Goal: Task Accomplishment & Management: Manage account settings

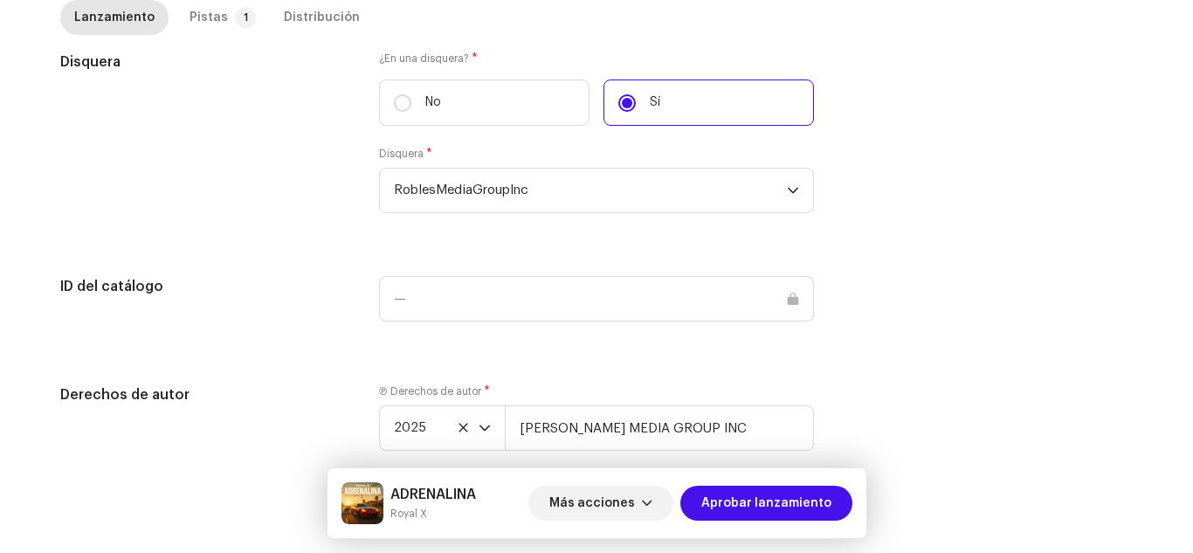
scroll to position [1768, 0]
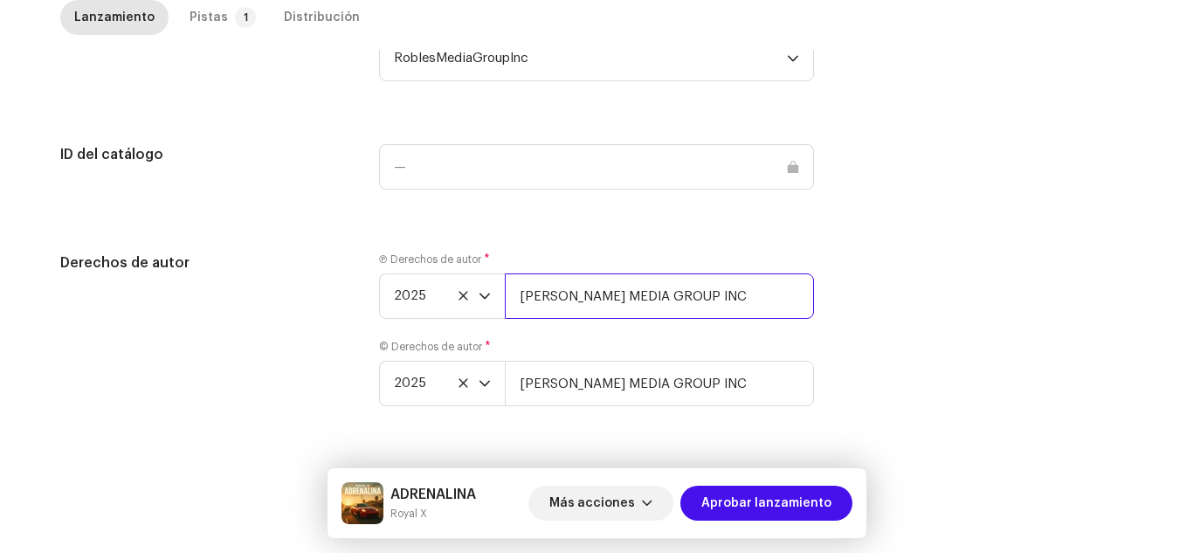
click at [718, 286] on input "[PERSON_NAME] MEDIA GROUP INC" at bounding box center [659, 295] width 309 height 45
type input "[PERSON_NAME] MEDIA GROUP INC | Distributed by Diskover Co."
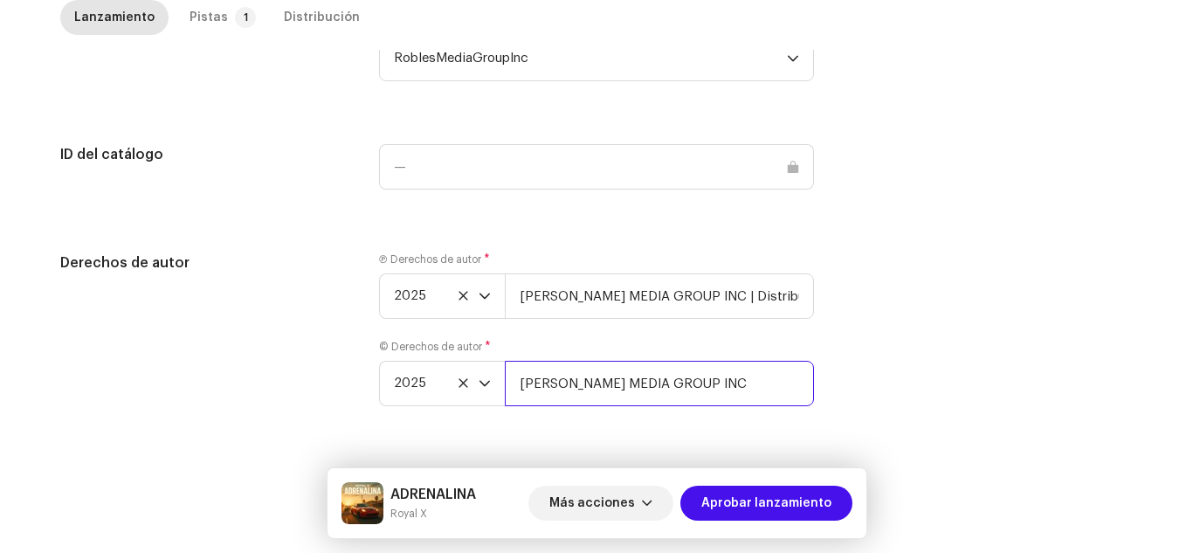
click at [713, 362] on input "[PERSON_NAME] MEDIA GROUP INC" at bounding box center [659, 383] width 309 height 45
type input "[PERSON_NAME] MEDIA GROUP INC | Distributed by Diskover Co."
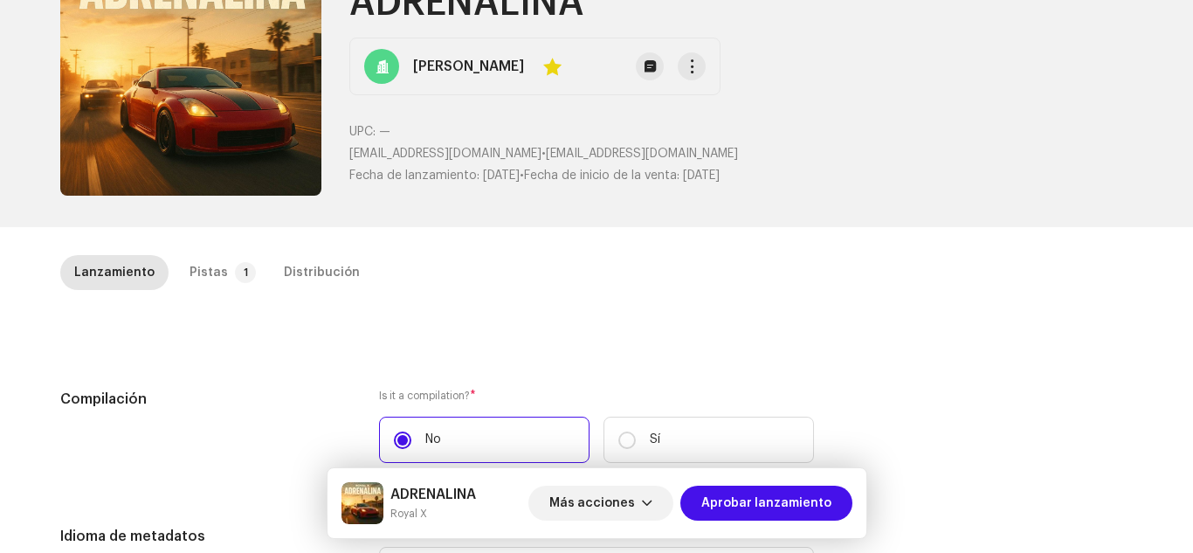
scroll to position [57, 0]
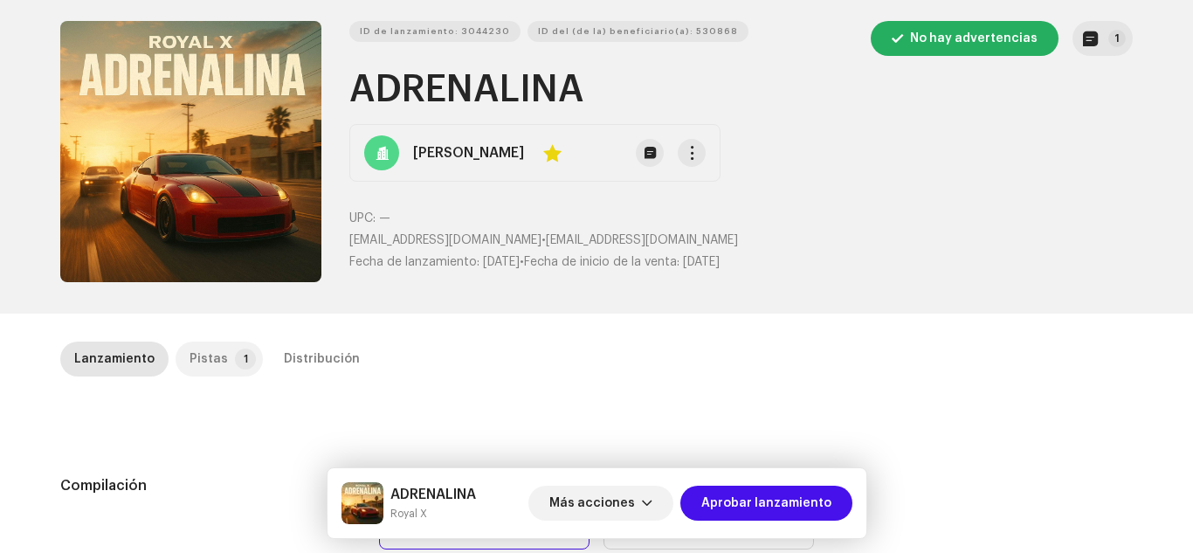
click at [217, 367] on p-tab "Pistas 1" at bounding box center [218, 358] width 87 height 35
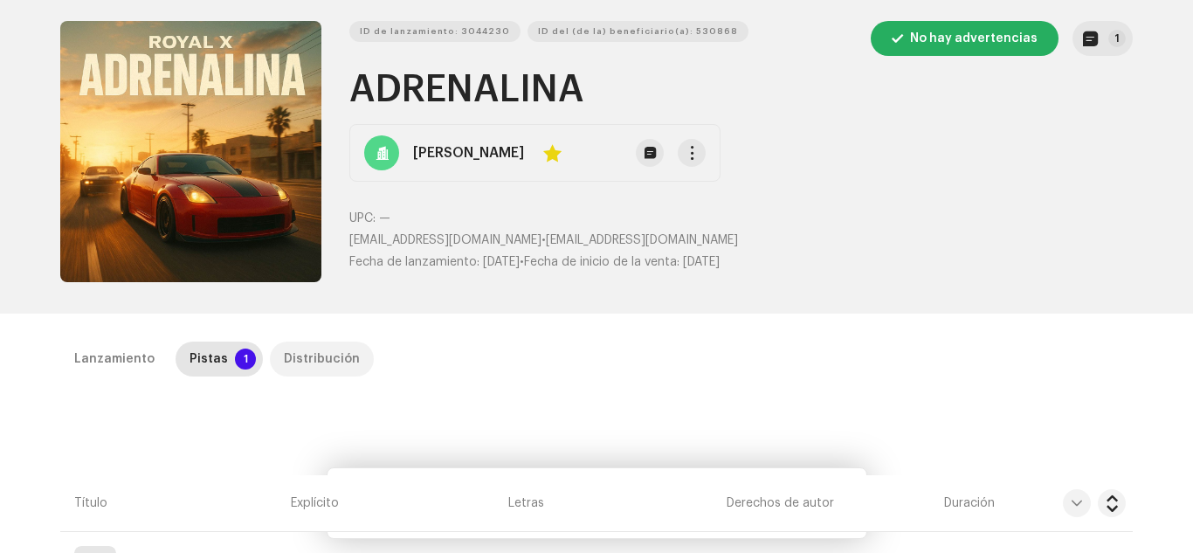
click at [321, 361] on div "Distribución" at bounding box center [322, 358] width 76 height 35
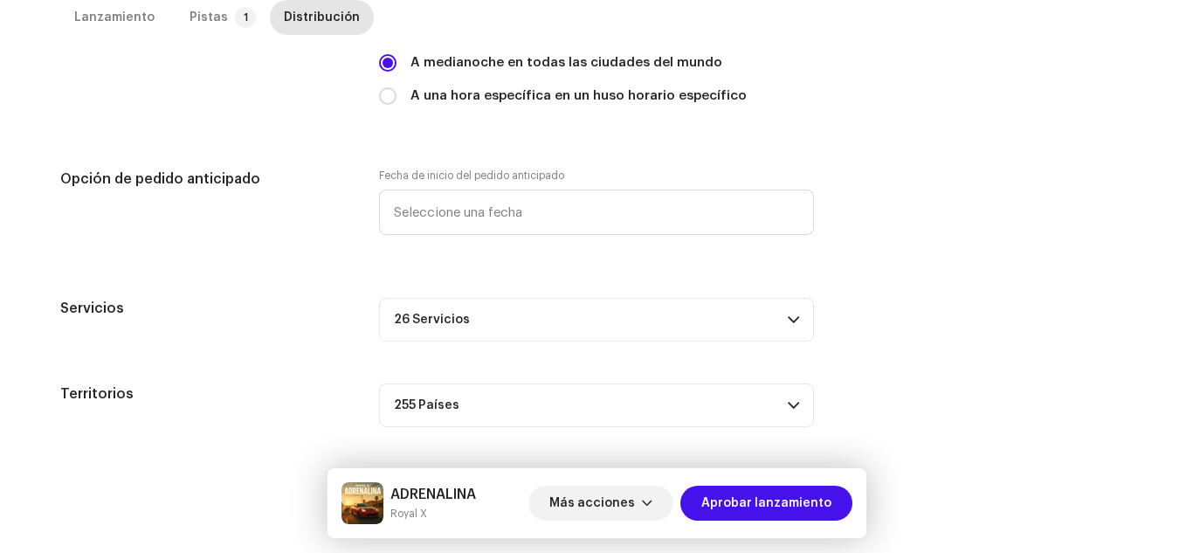
scroll to position [0, 0]
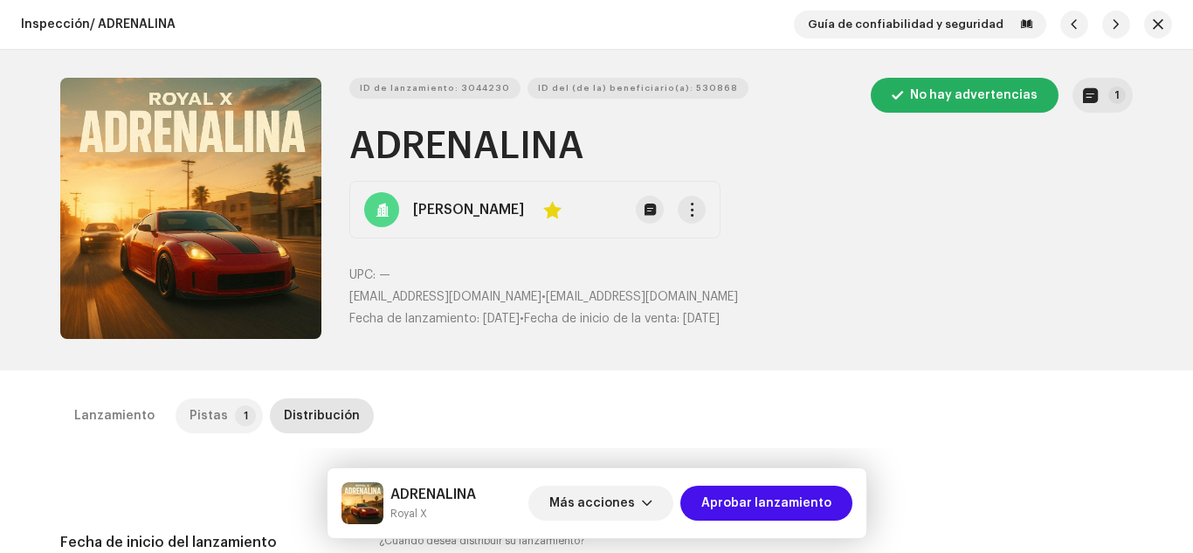
click at [191, 419] on div "Pistas" at bounding box center [208, 415] width 38 height 35
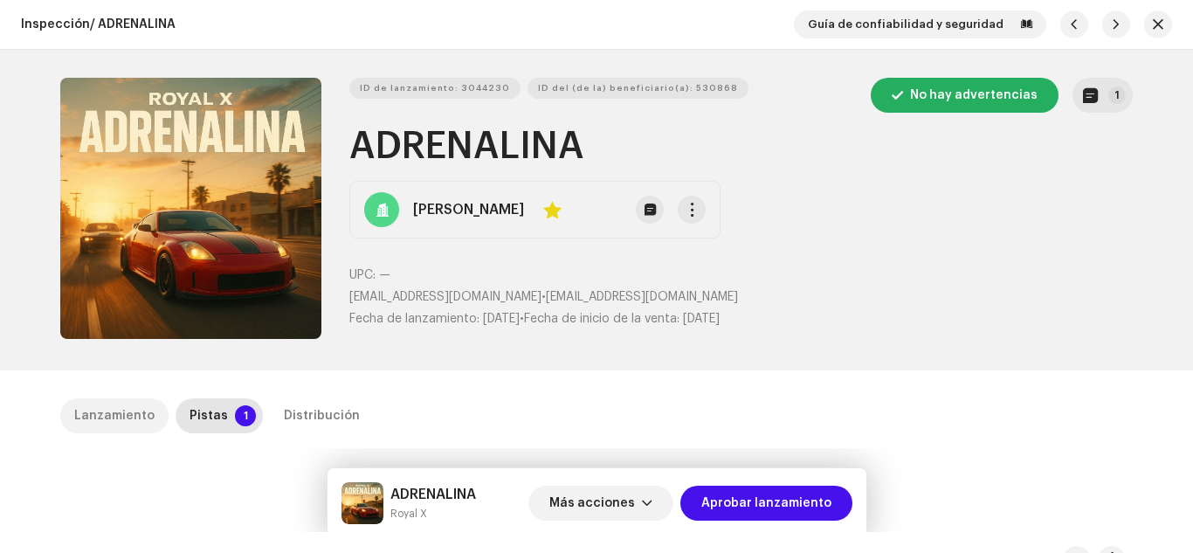
click at [112, 407] on div "Lanzamiento" at bounding box center [114, 415] width 80 height 35
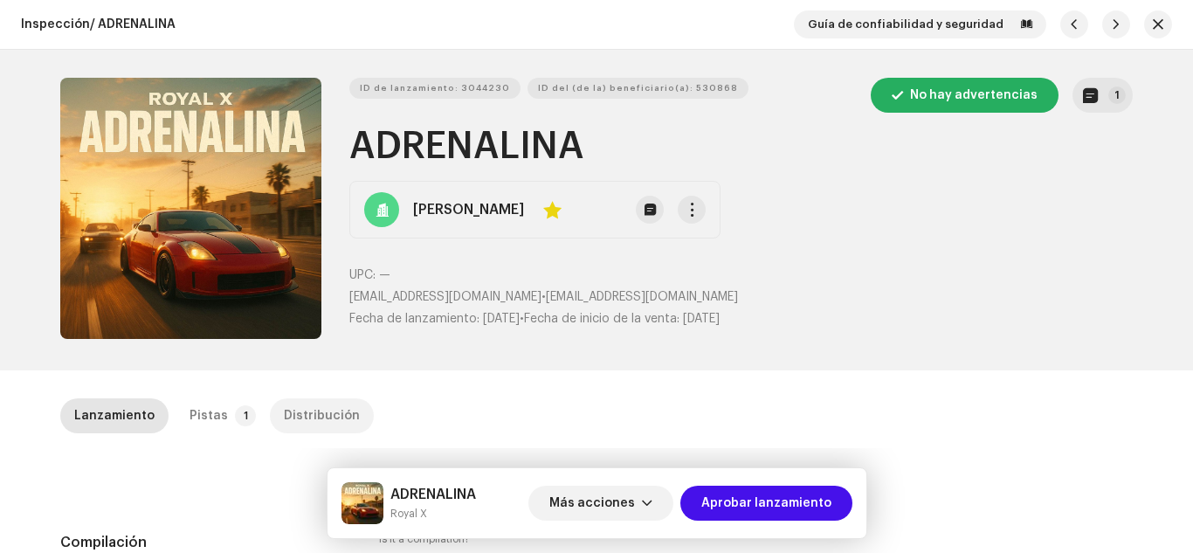
click at [286, 414] on div "Distribución" at bounding box center [322, 415] width 76 height 35
click at [124, 416] on div "Lanzamiento" at bounding box center [114, 415] width 80 height 35
click at [1116, 113] on div "ID de lanzamiento: 3044230 ID del (de la) beneficiario(a): 530868 No hay advert…" at bounding box center [740, 210] width 783 height 265
click at [1097, 104] on button "1" at bounding box center [1102, 95] width 60 height 35
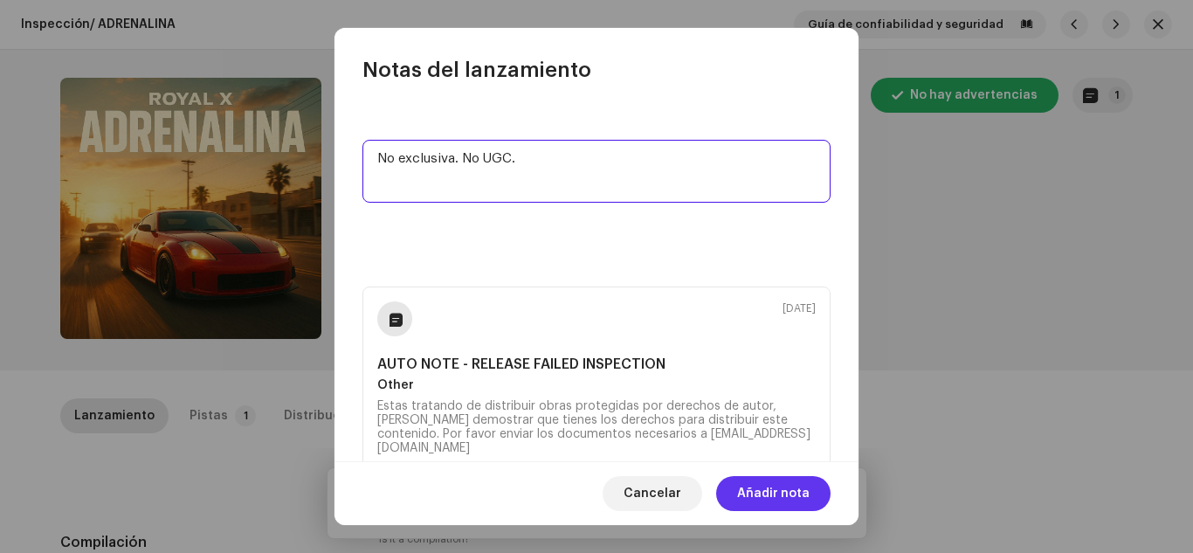
type textarea "No exclusiva. No UGC."
click at [759, 501] on span "Añadir nota" at bounding box center [773, 493] width 72 height 35
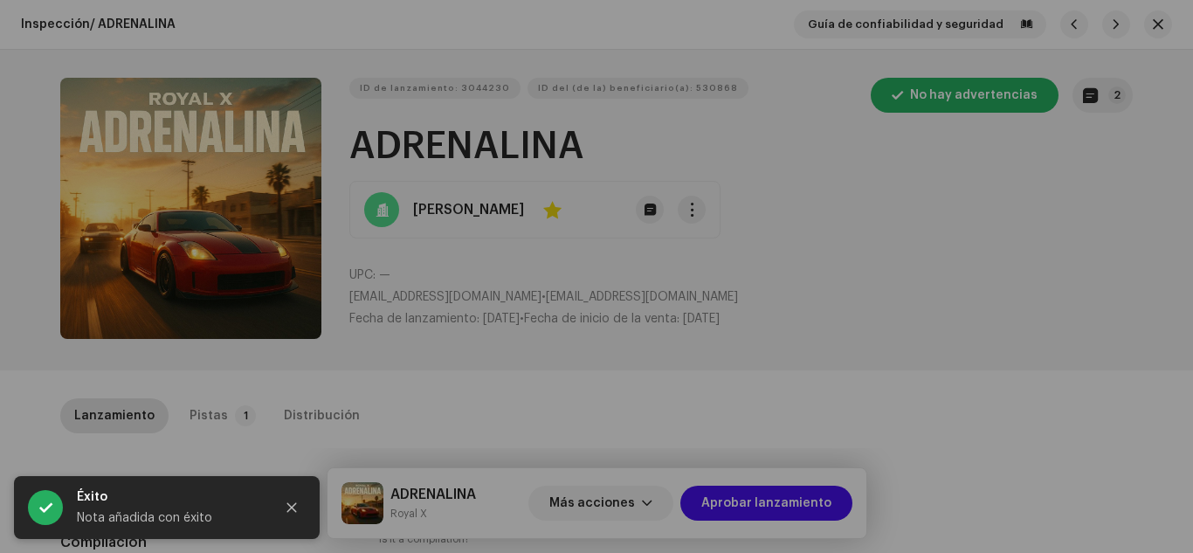
click at [960, 337] on div "Notas del lanzamiento [DATE] No exclusiva. No UGC. [DATE] AUTO NOTE - RELEASE F…" at bounding box center [596, 276] width 1193 height 553
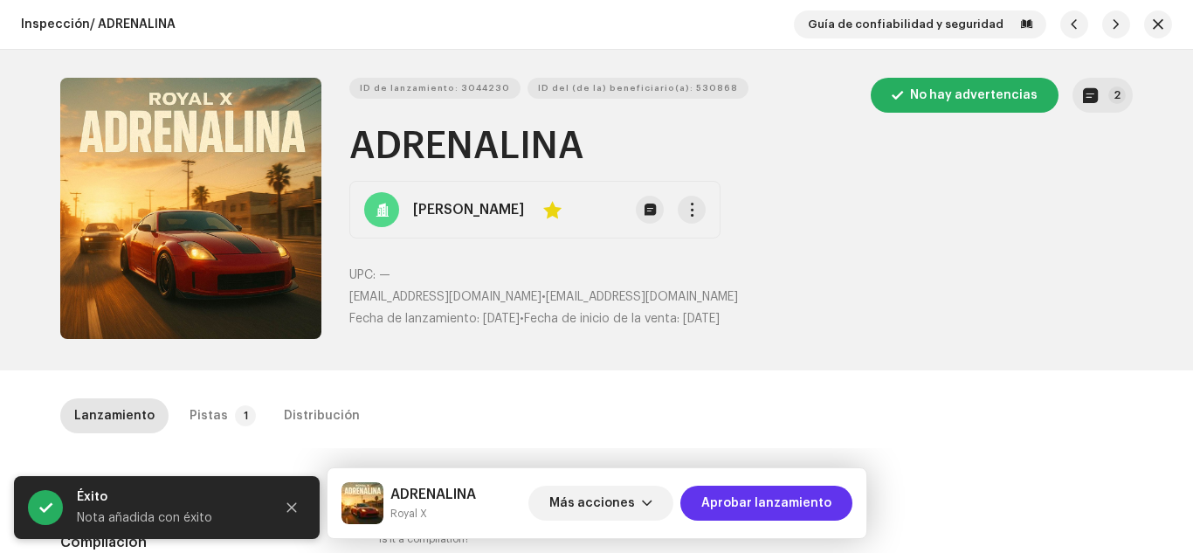
click at [744, 506] on span "Aprobar lanzamiento" at bounding box center [766, 502] width 130 height 35
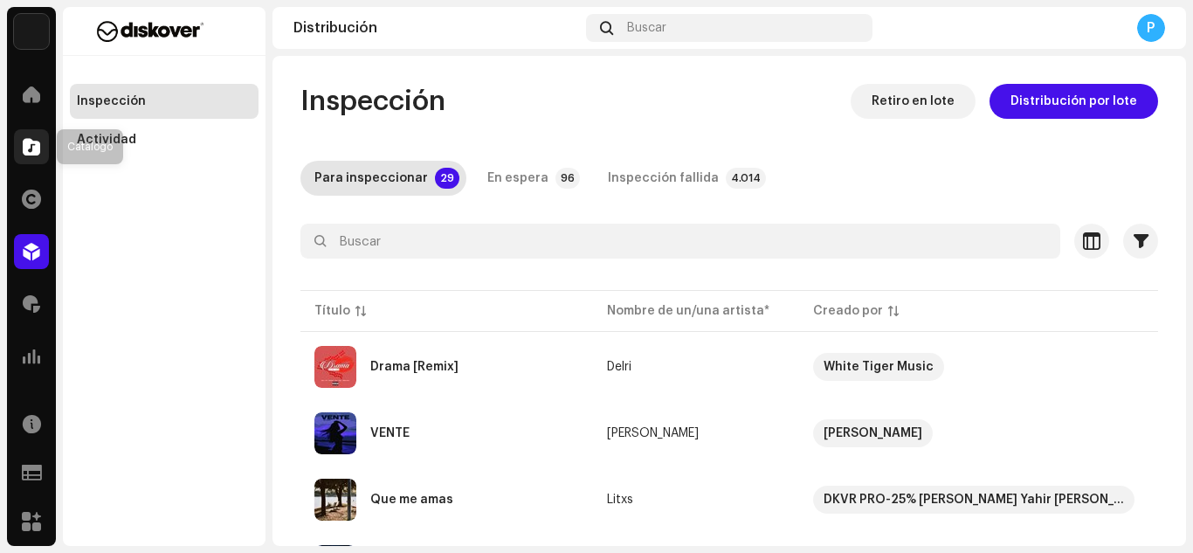
click at [27, 150] on span at bounding box center [31, 147] width 17 height 14
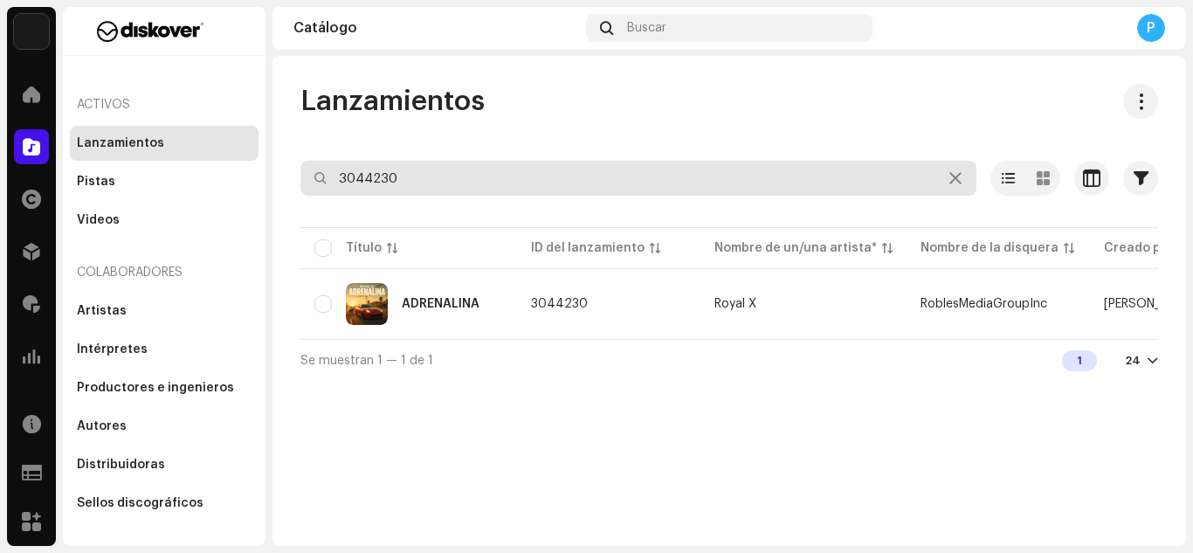
click at [446, 172] on input "3044230" at bounding box center [638, 178] width 676 height 35
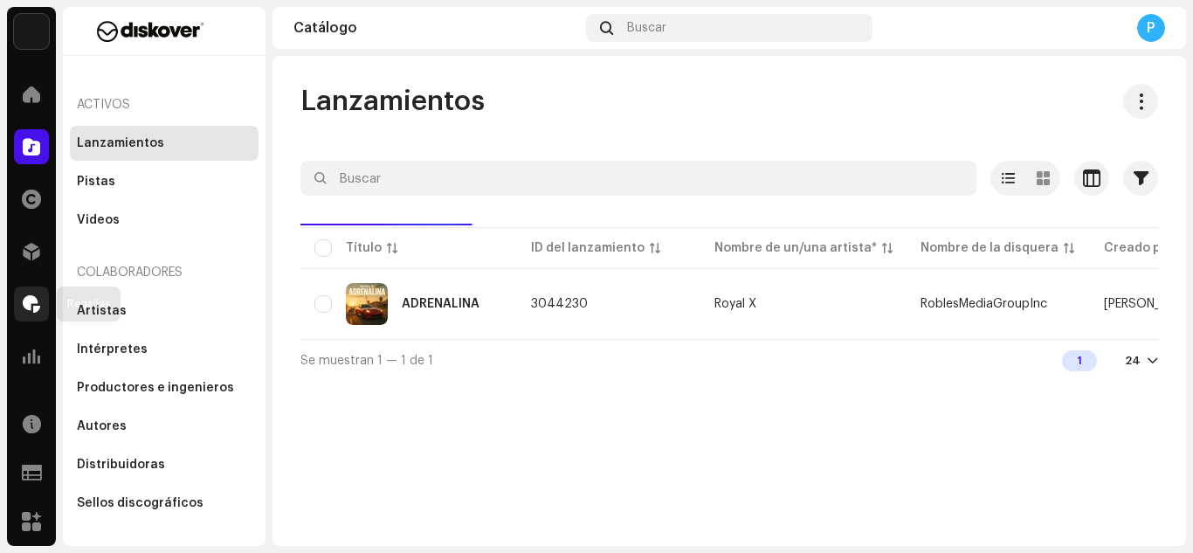
click at [23, 300] on span at bounding box center [31, 304] width 17 height 14
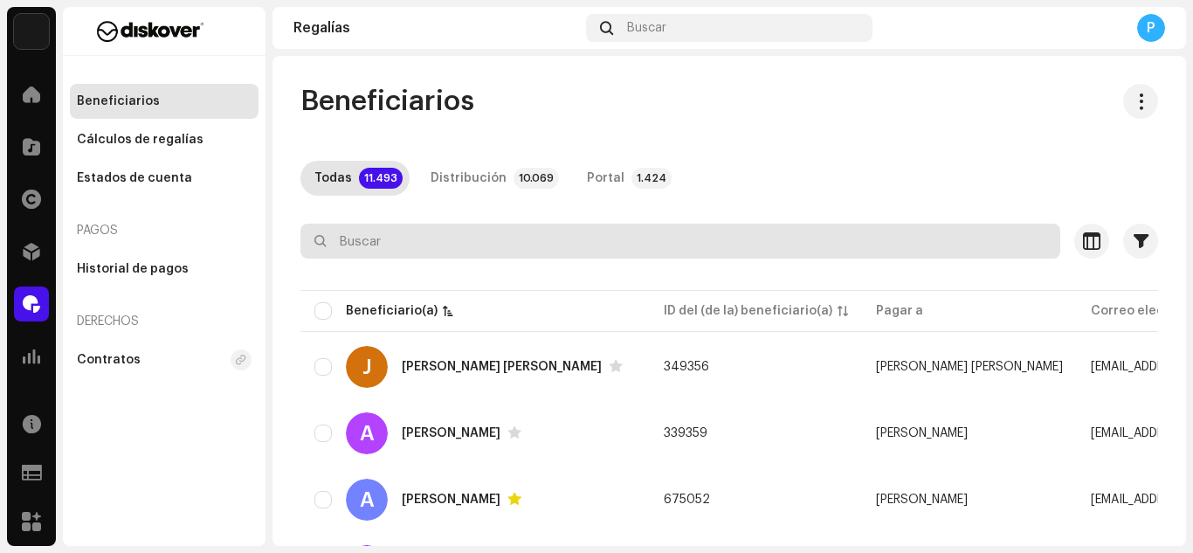
click at [472, 263] on div at bounding box center [728, 272] width 857 height 28
click at [470, 254] on input "text" at bounding box center [680, 241] width 760 height 35
paste input "[EMAIL_ADDRESS][DOMAIN_NAME]"
type input "[EMAIL_ADDRESS][DOMAIN_NAME]"
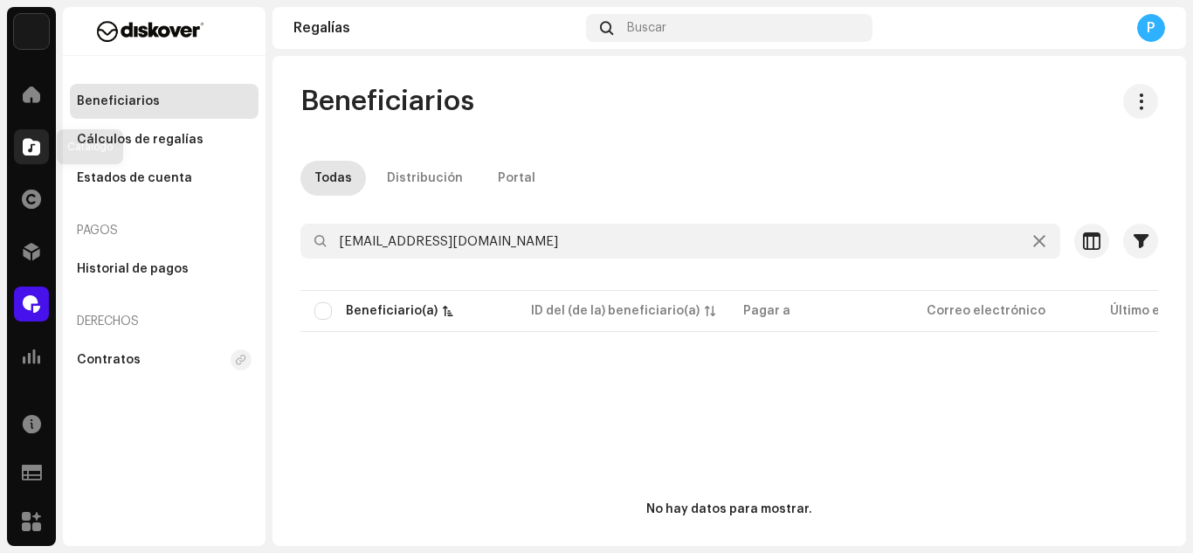
click at [42, 140] on div at bounding box center [31, 146] width 35 height 35
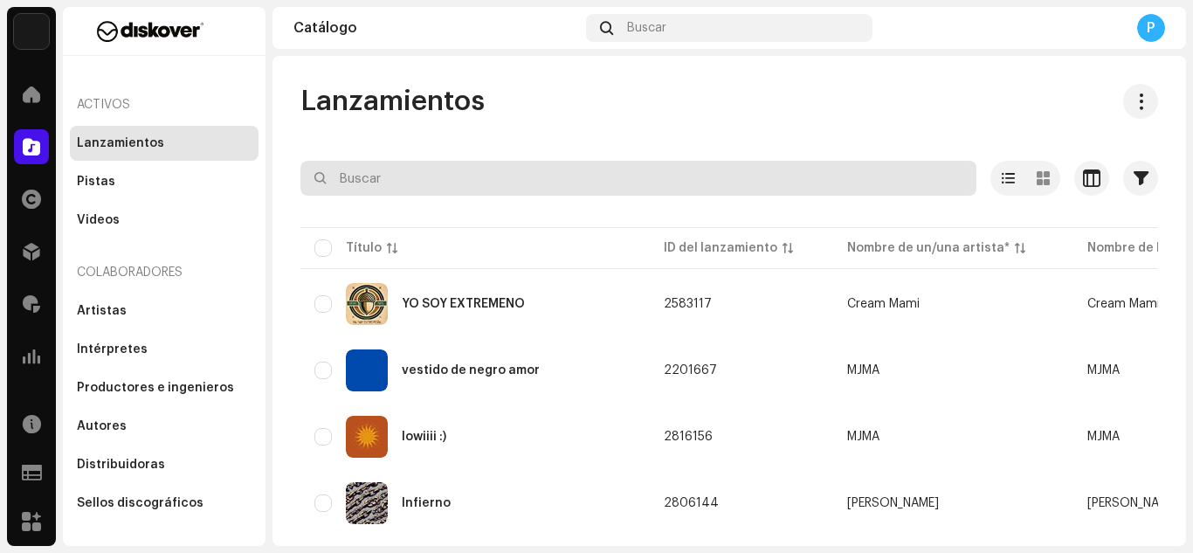
click at [440, 176] on input "text" at bounding box center [638, 178] width 676 height 35
paste input "xuxixuxi"
type input "xuxixuxi"
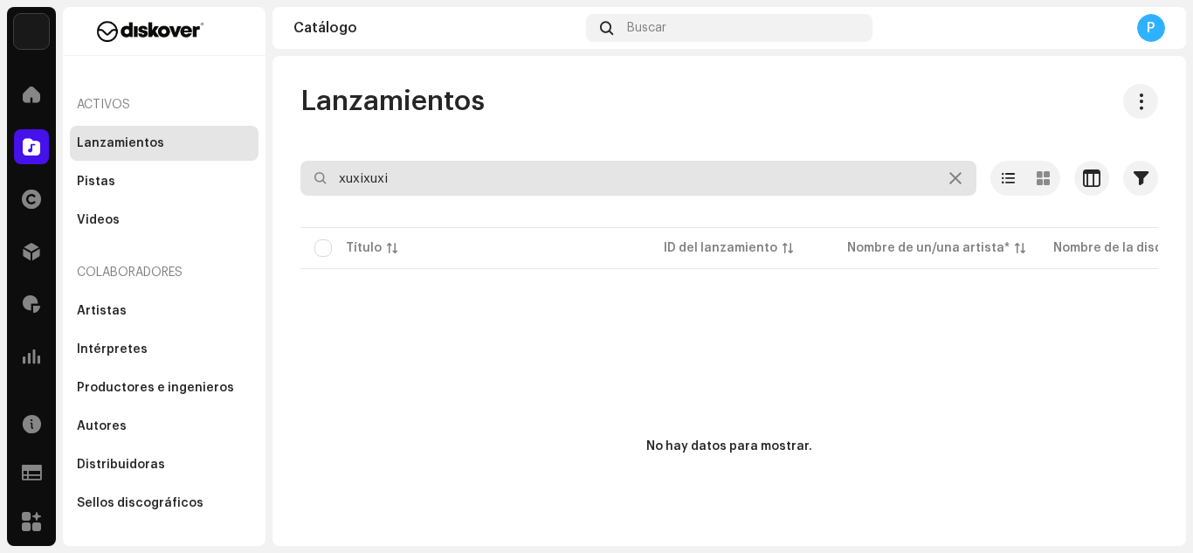
click at [404, 173] on input "xuxixuxi" at bounding box center [638, 178] width 676 height 35
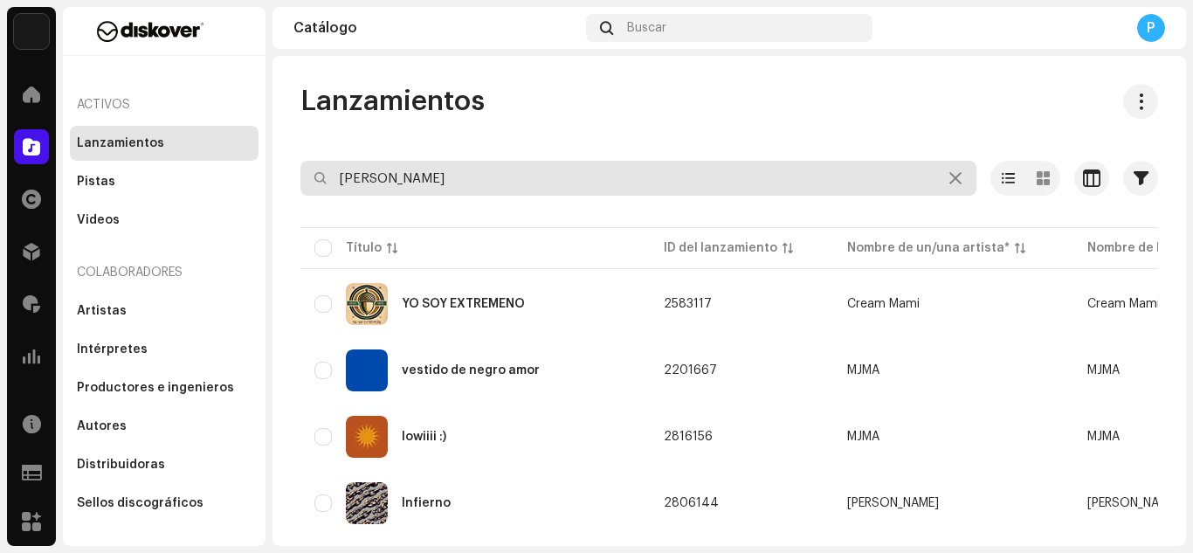
type input "[PERSON_NAME]"
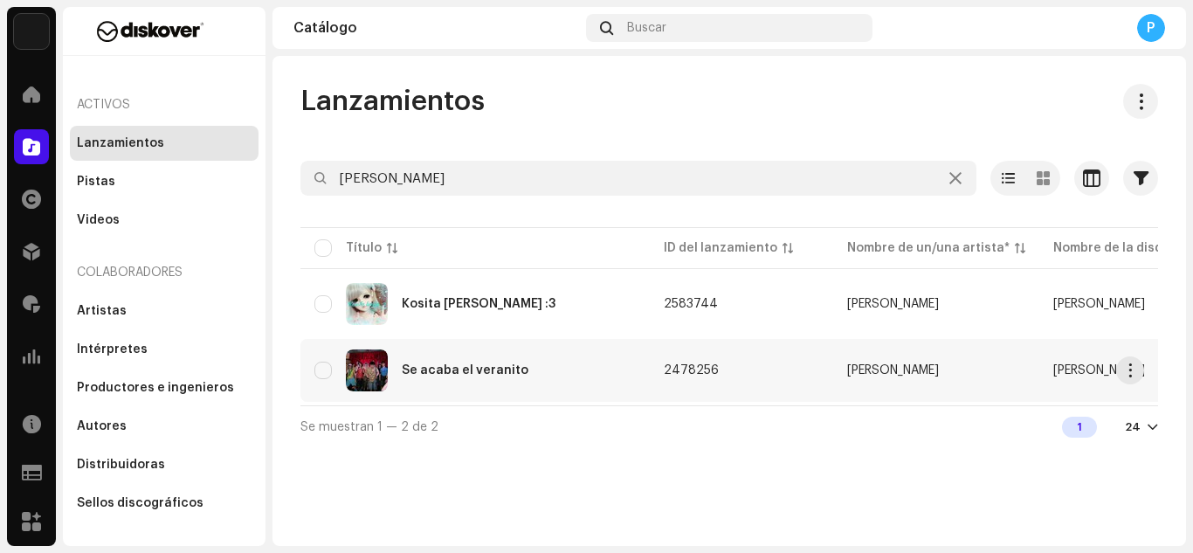
click at [480, 374] on div "Se acaba el veranito" at bounding box center [465, 370] width 127 height 12
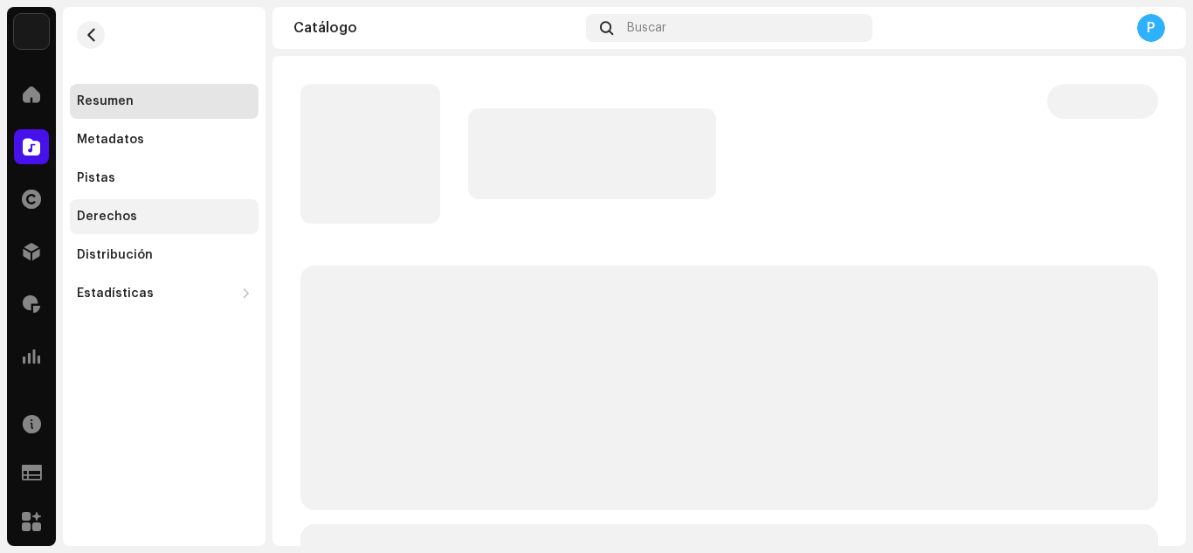
click at [139, 210] on div "Derechos" at bounding box center [164, 217] width 175 height 14
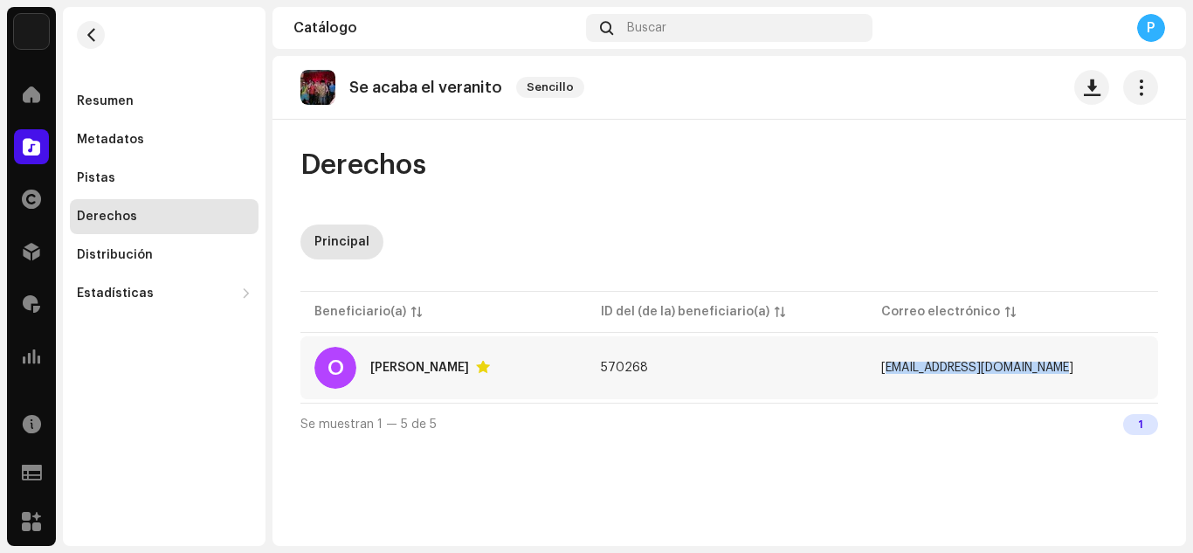
drag, startPoint x: 1085, startPoint y: 360, endPoint x: 909, endPoint y: 364, distance: 176.4
click at [909, 364] on td "[EMAIL_ADDRESS][DOMAIN_NAME]" at bounding box center [1012, 367] width 291 height 63
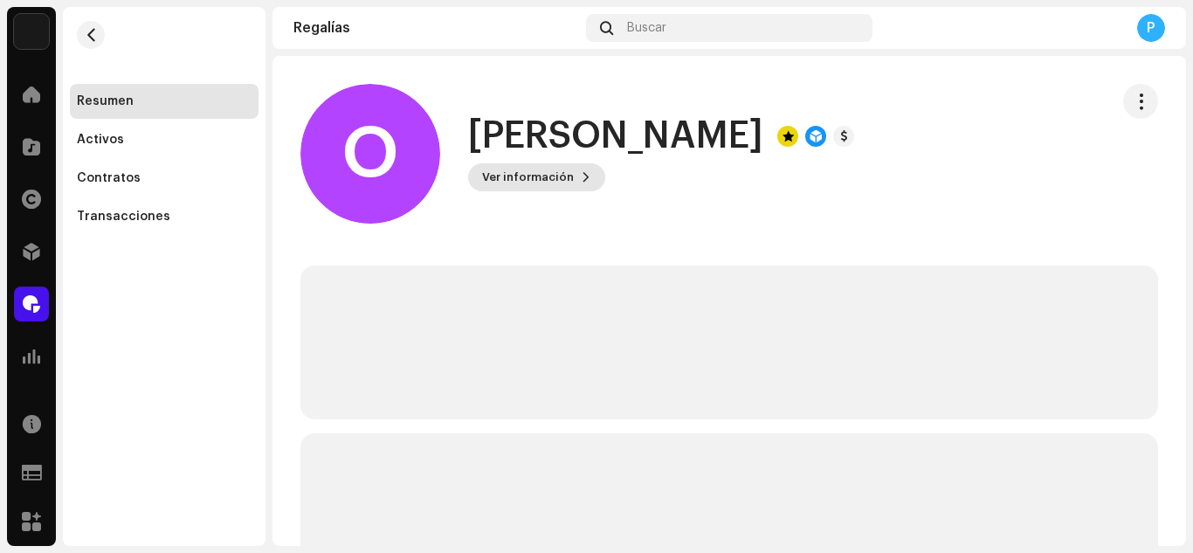
click at [531, 166] on span "Ver información" at bounding box center [528, 177] width 92 height 35
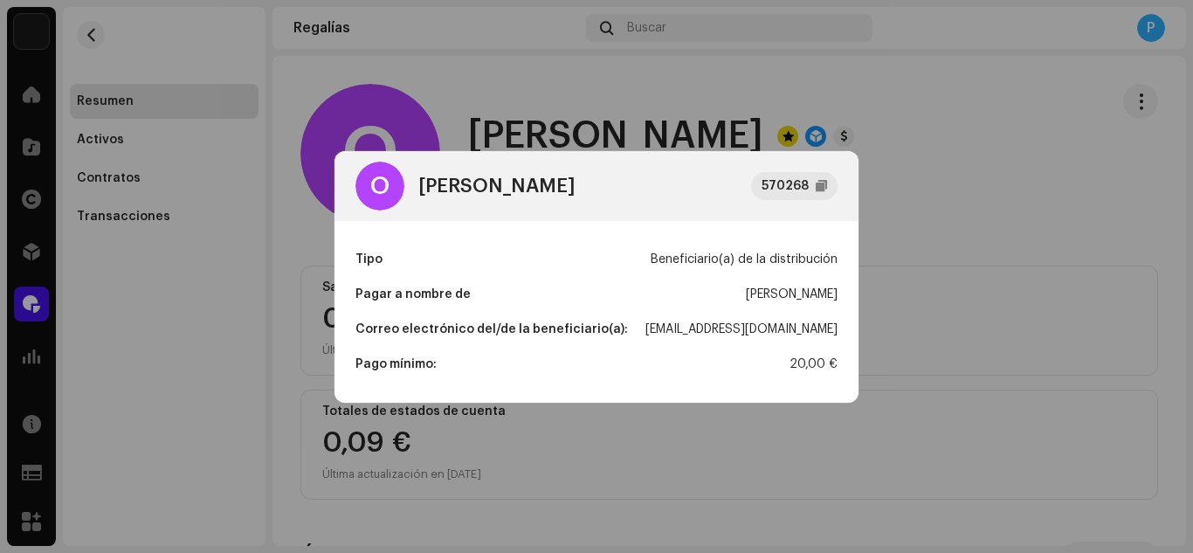
click at [728, 332] on div "[EMAIL_ADDRESS][DOMAIN_NAME]" at bounding box center [741, 329] width 192 height 35
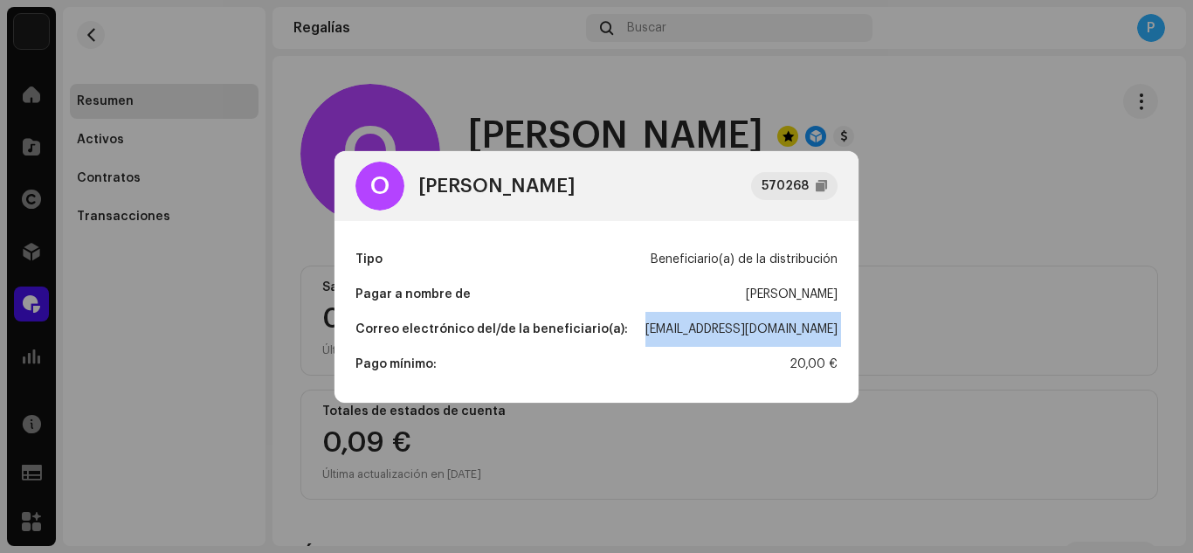
click at [728, 332] on div "[EMAIL_ADDRESS][DOMAIN_NAME]" at bounding box center [741, 329] width 192 height 35
copy div "[EMAIL_ADDRESS][DOMAIN_NAME]"
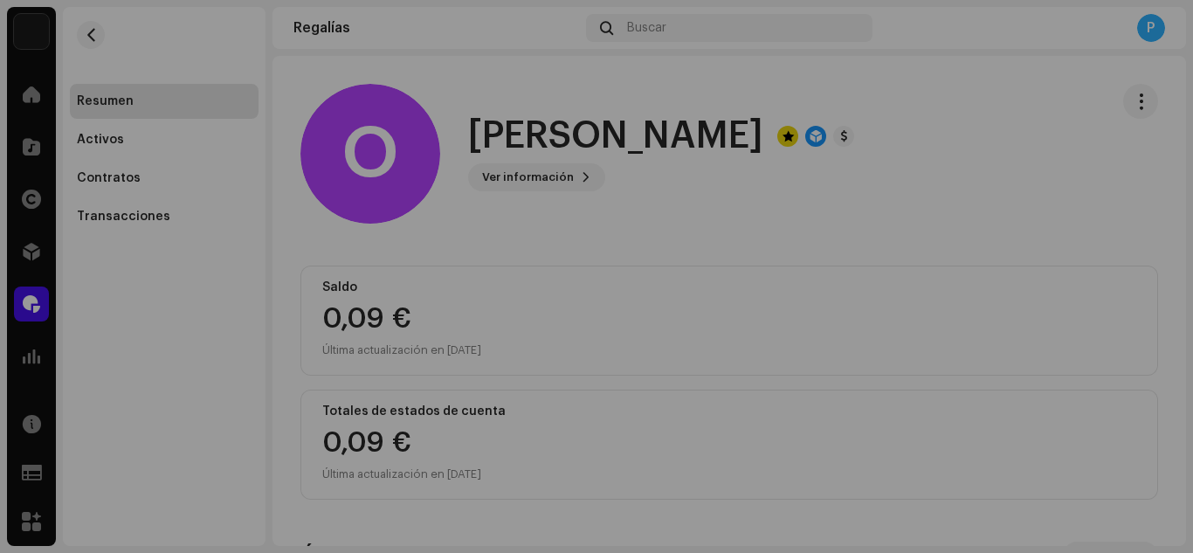
click at [233, 281] on div "O [PERSON_NAME] 570268 Tipo Beneficiario(a) de la distribución Pagar a nombre d…" at bounding box center [596, 276] width 1193 height 553
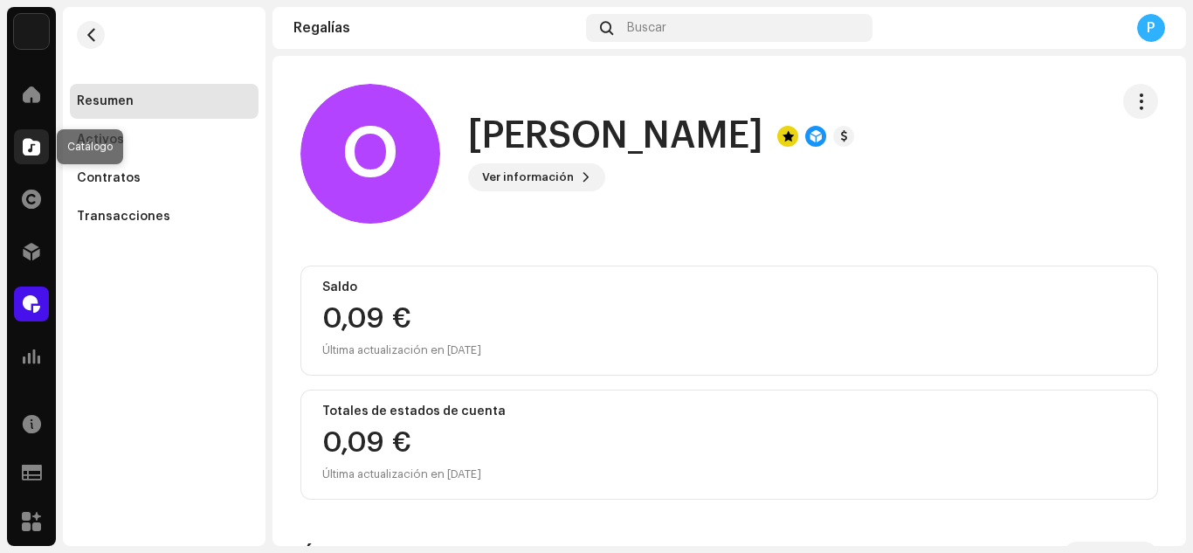
click at [38, 149] on span at bounding box center [31, 147] width 17 height 14
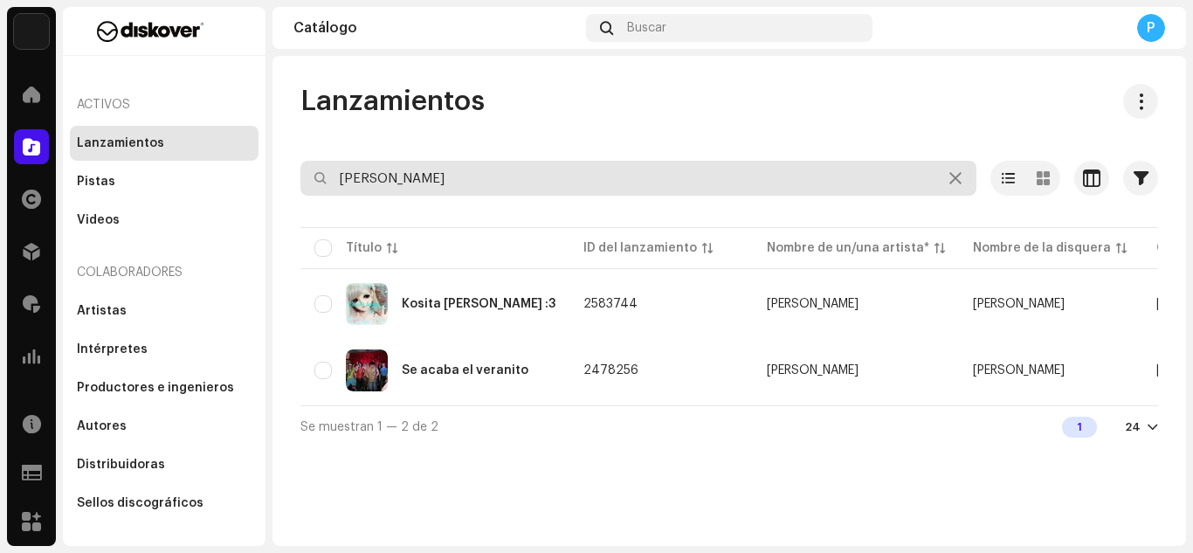
click at [455, 191] on input "[PERSON_NAME]" at bounding box center [638, 178] width 676 height 35
paste input "3044928"
type input "3044928"
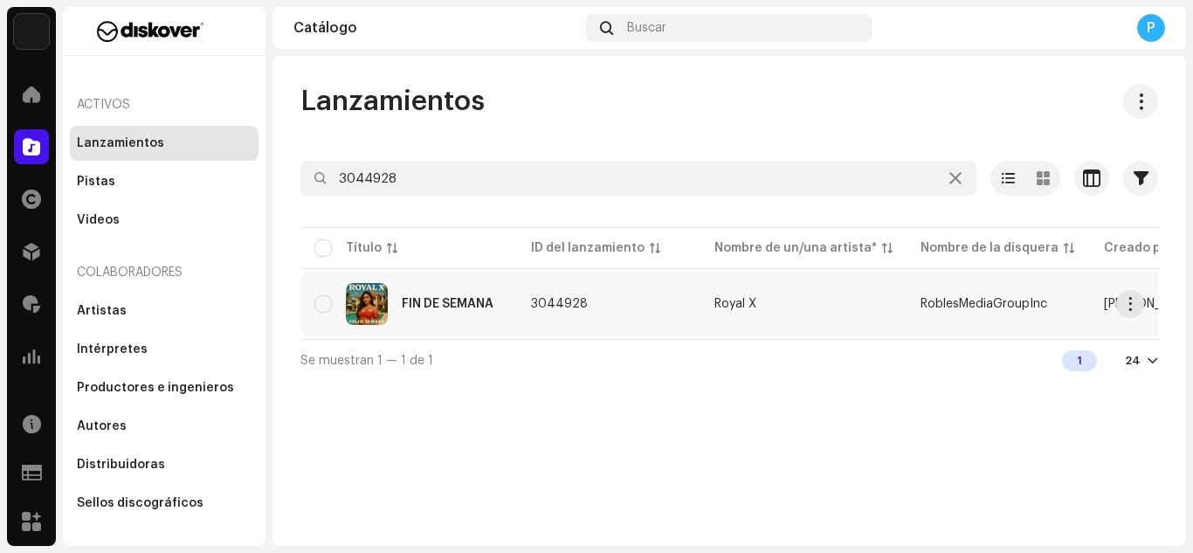
click at [456, 306] on div "FIN DE SEMANA" at bounding box center [448, 304] width 92 height 12
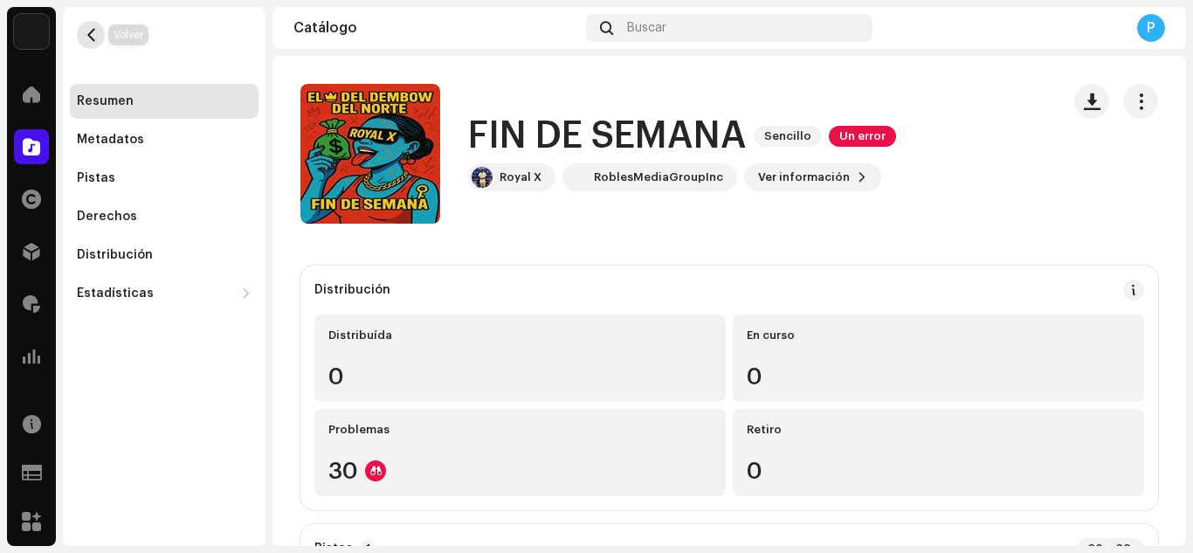
click at [92, 32] on span "button" at bounding box center [91, 35] width 13 height 14
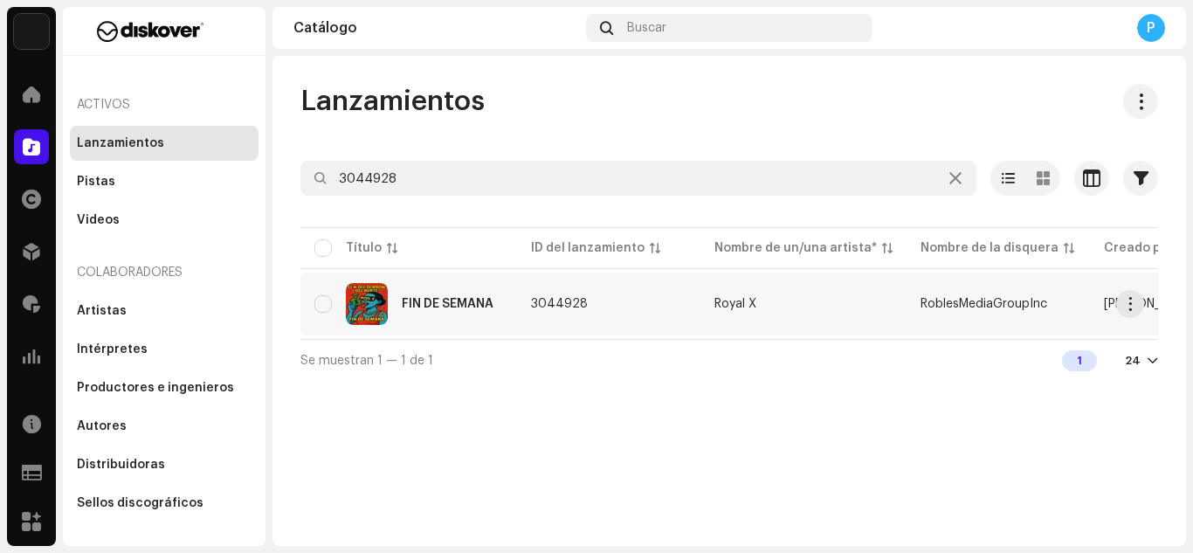
click at [404, 294] on div "FIN DE SEMANA" at bounding box center [408, 304] width 189 height 42
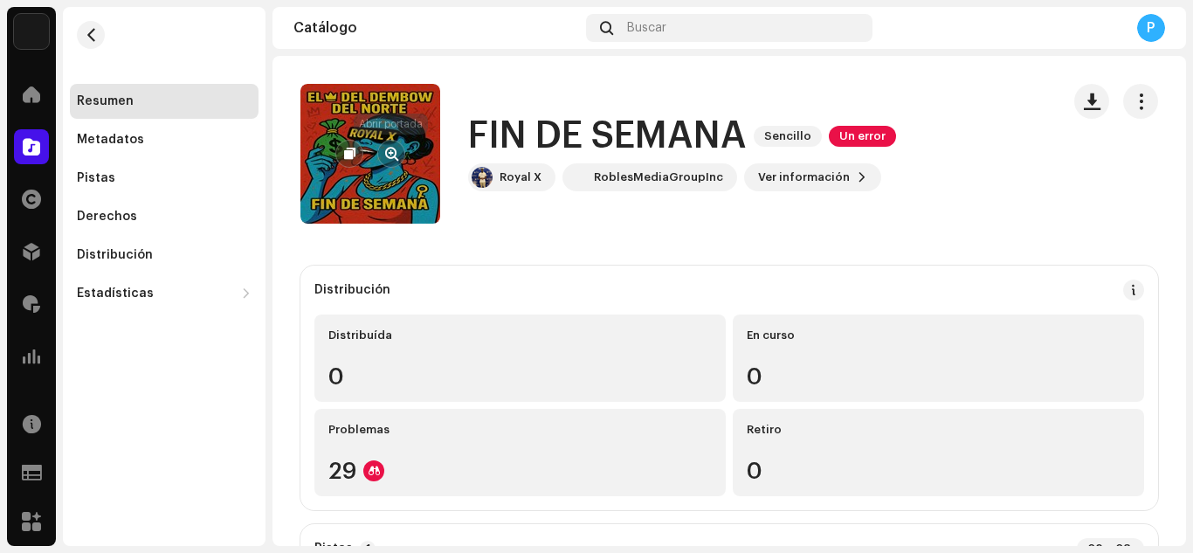
click at [399, 158] on button "button" at bounding box center [391, 154] width 28 height 28
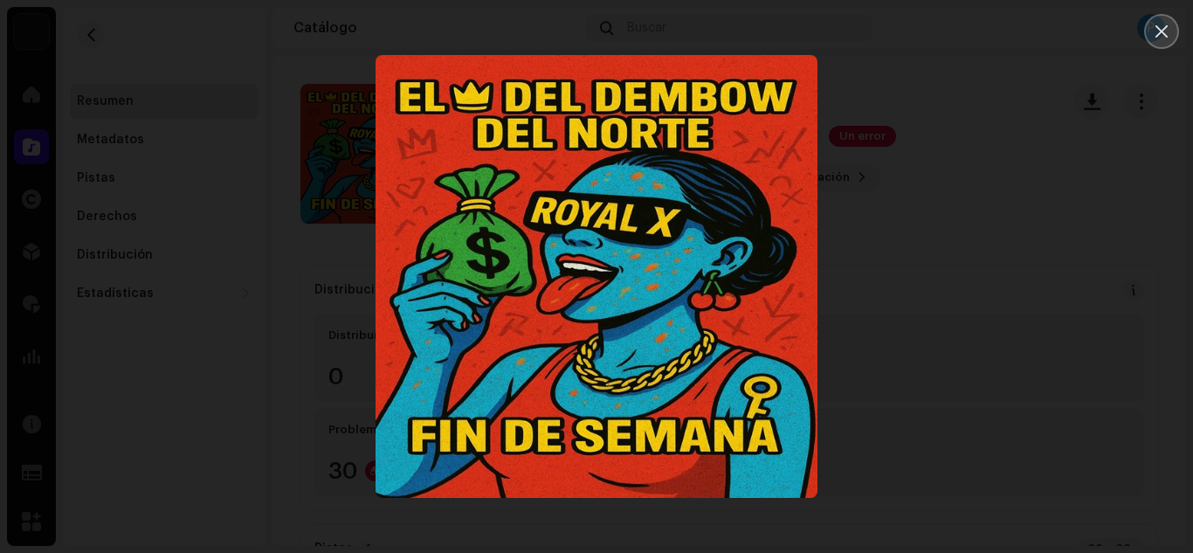
click at [1155, 22] on button "Close" at bounding box center [1161, 31] width 35 height 35
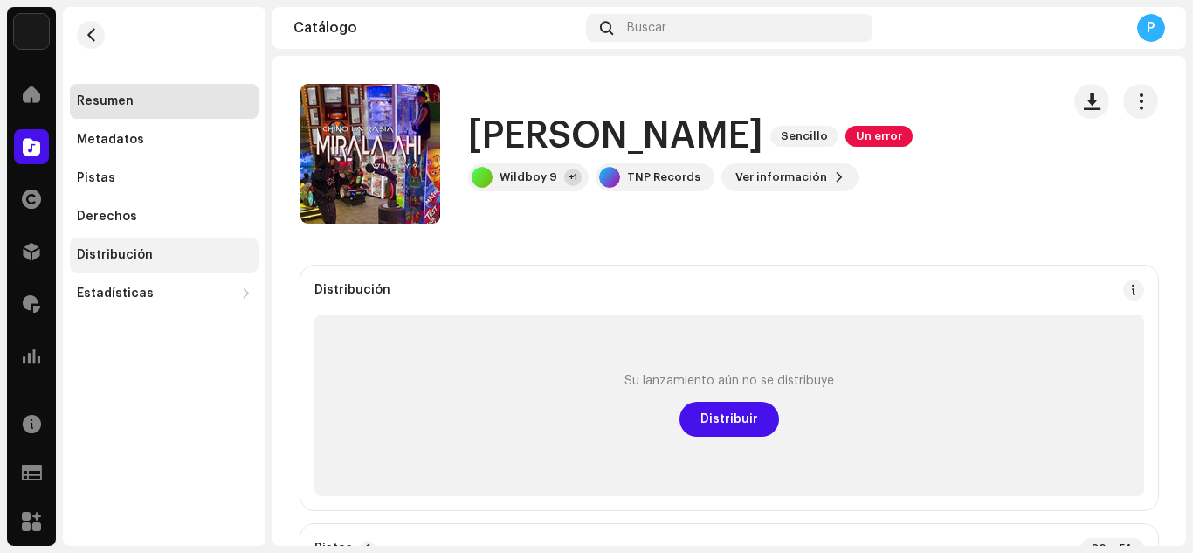
click at [174, 250] on div "Distribución" at bounding box center [164, 255] width 175 height 14
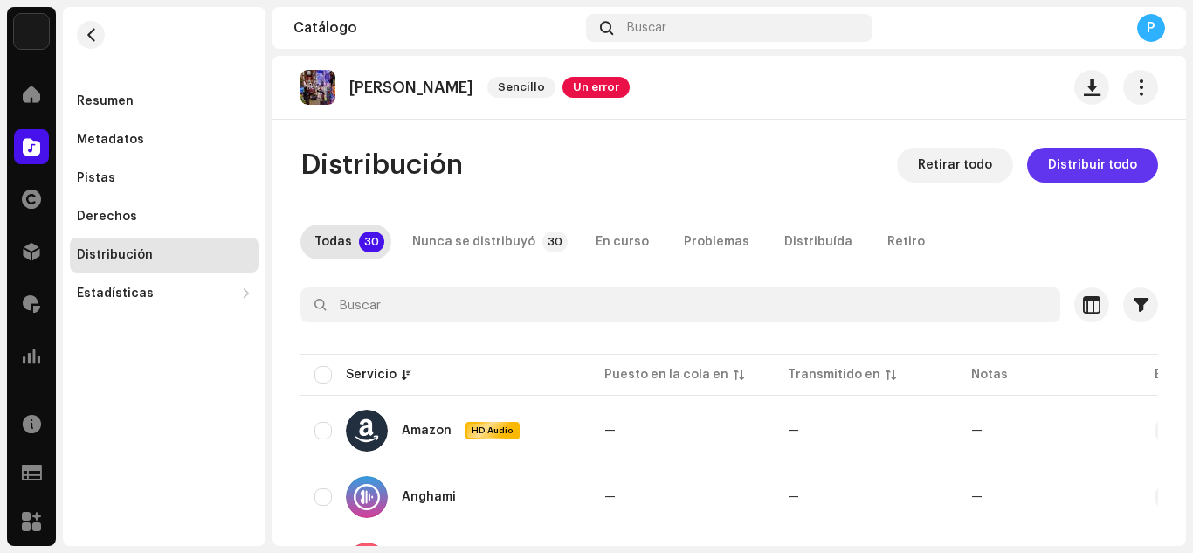
click at [1050, 169] on span "Distribuir todo" at bounding box center [1092, 165] width 89 height 35
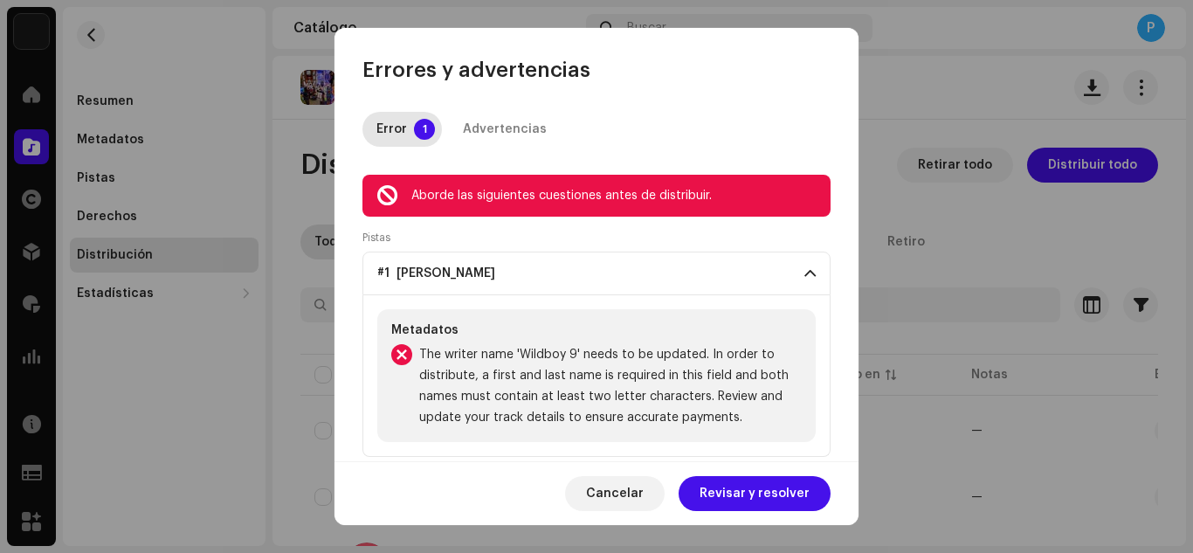
scroll to position [23, 0]
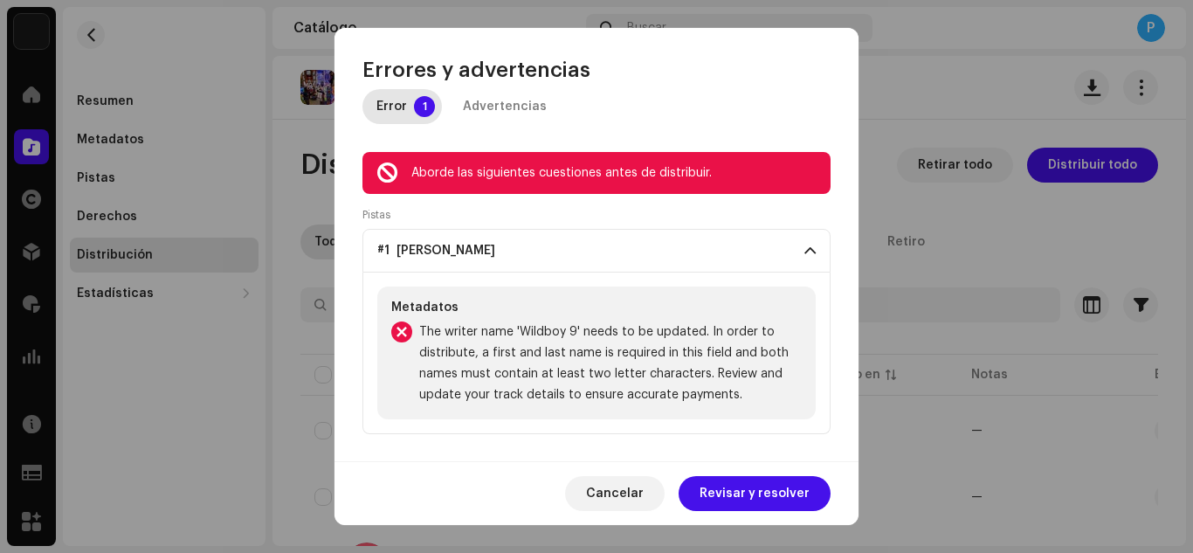
drag, startPoint x: 740, startPoint y: 406, endPoint x: 729, endPoint y: 468, distance: 62.9
click at [729, 468] on div "Errores y advertencias Error 1 Advertencias Aborde las siguientes cuestiones an…" at bounding box center [596, 277] width 524 height 498
click at [727, 486] on span "Revisar y resolver" at bounding box center [754, 493] width 110 height 35
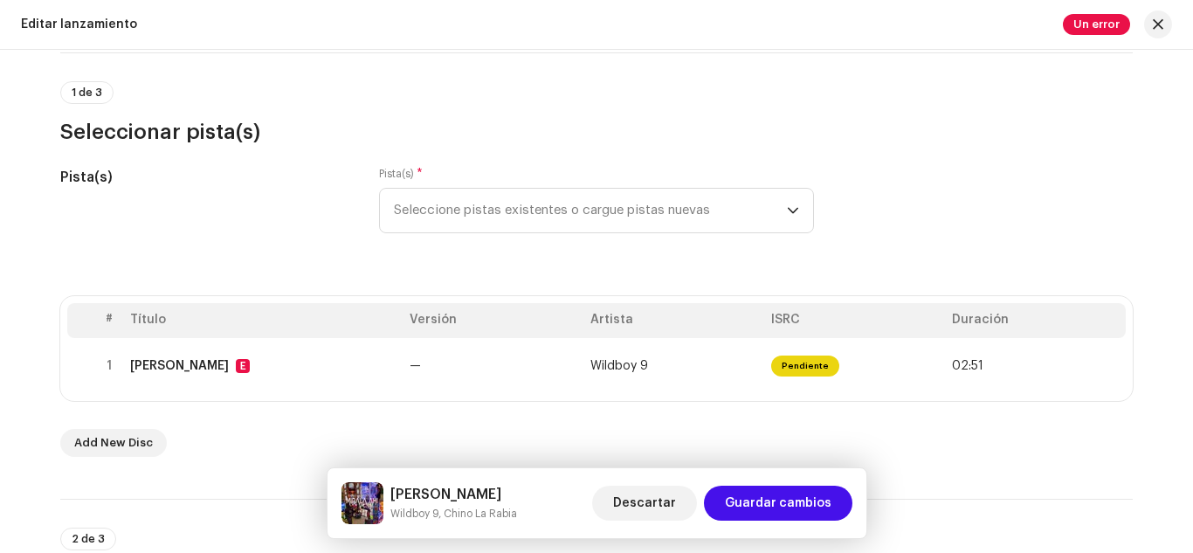
scroll to position [122, 0]
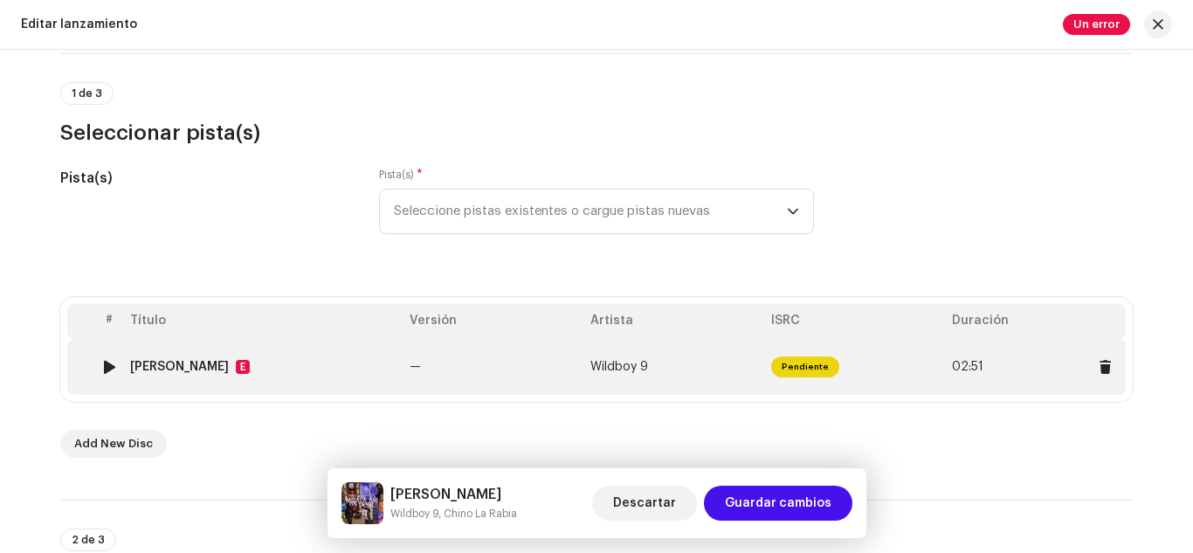
click at [523, 375] on td "—" at bounding box center [493, 367] width 181 height 56
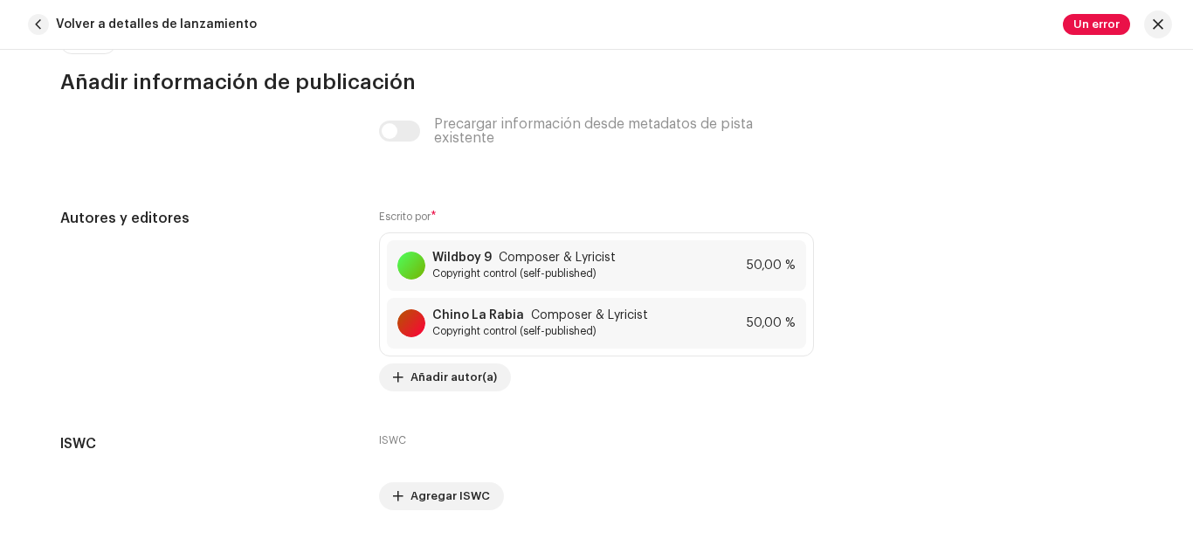
scroll to position [3676, 0]
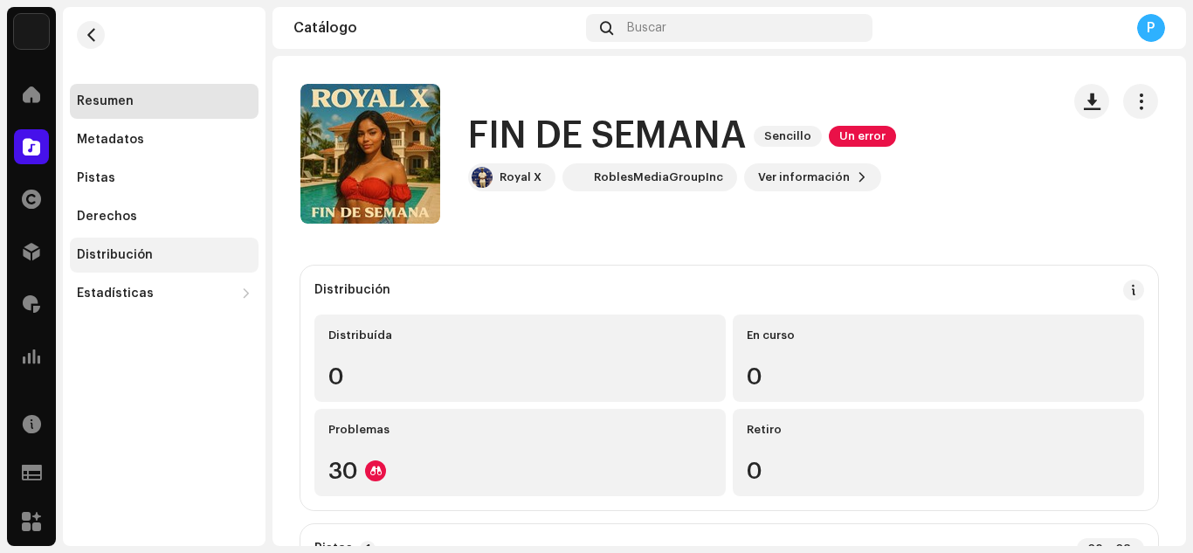
click at [158, 250] on div "Distribución" at bounding box center [164, 255] width 175 height 14
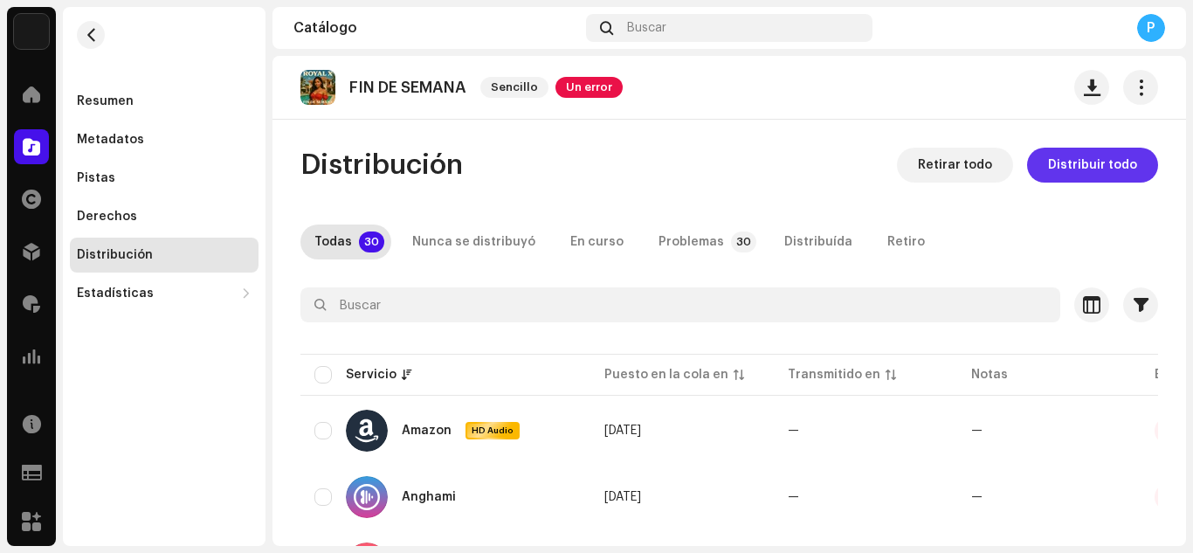
click at [1060, 158] on span "Distribuir todo" at bounding box center [1092, 165] width 89 height 35
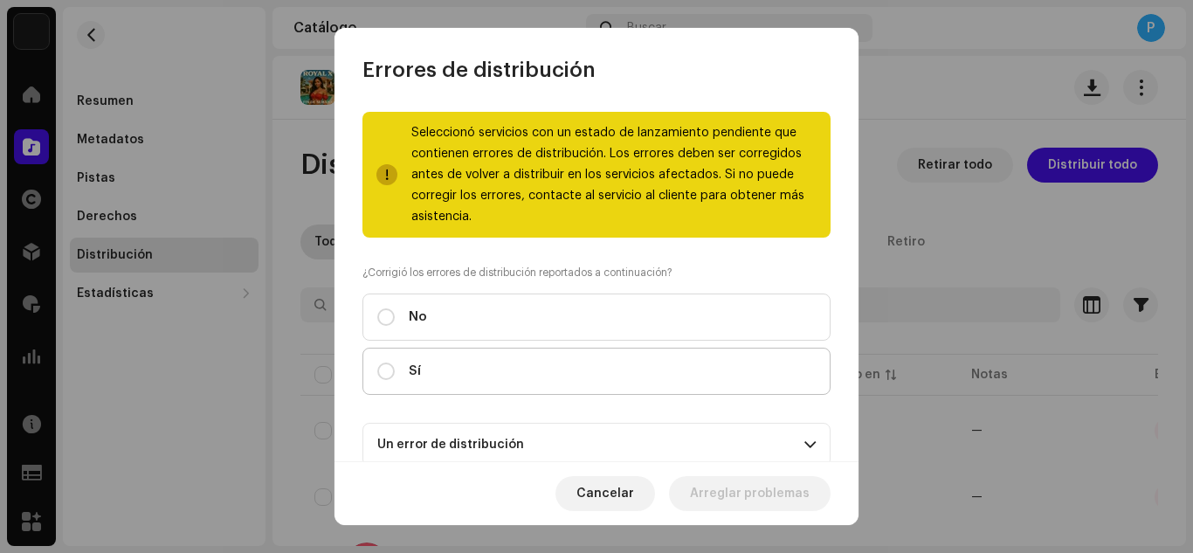
click at [603, 364] on label "Sí" at bounding box center [596, 371] width 468 height 47
click at [395, 364] on input "Sí" at bounding box center [385, 370] width 17 height 17
radio input "true"
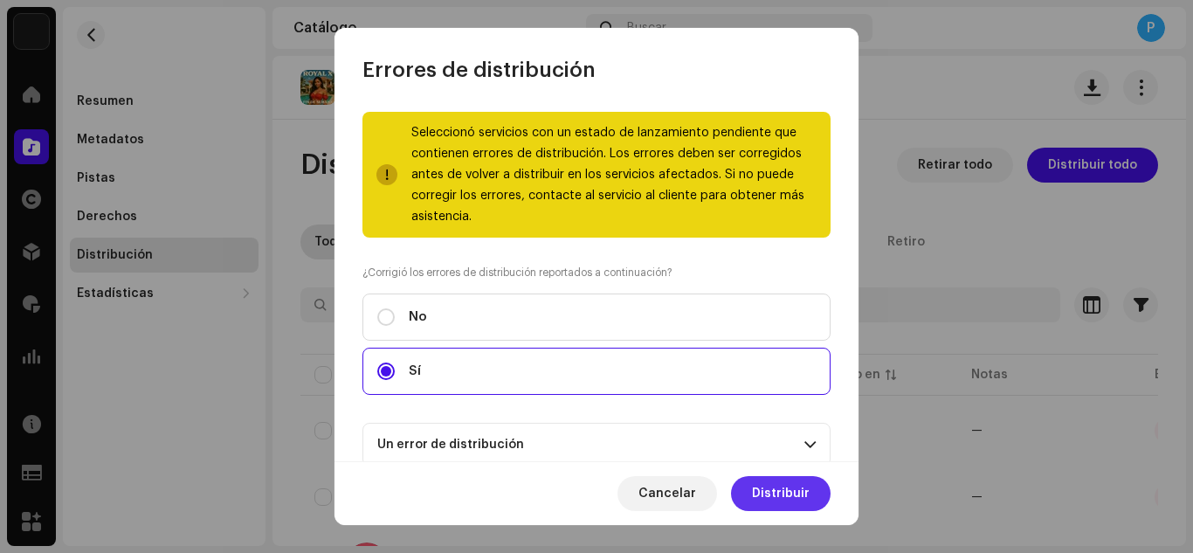
click at [772, 485] on span "Distribuir" at bounding box center [781, 493] width 58 height 35
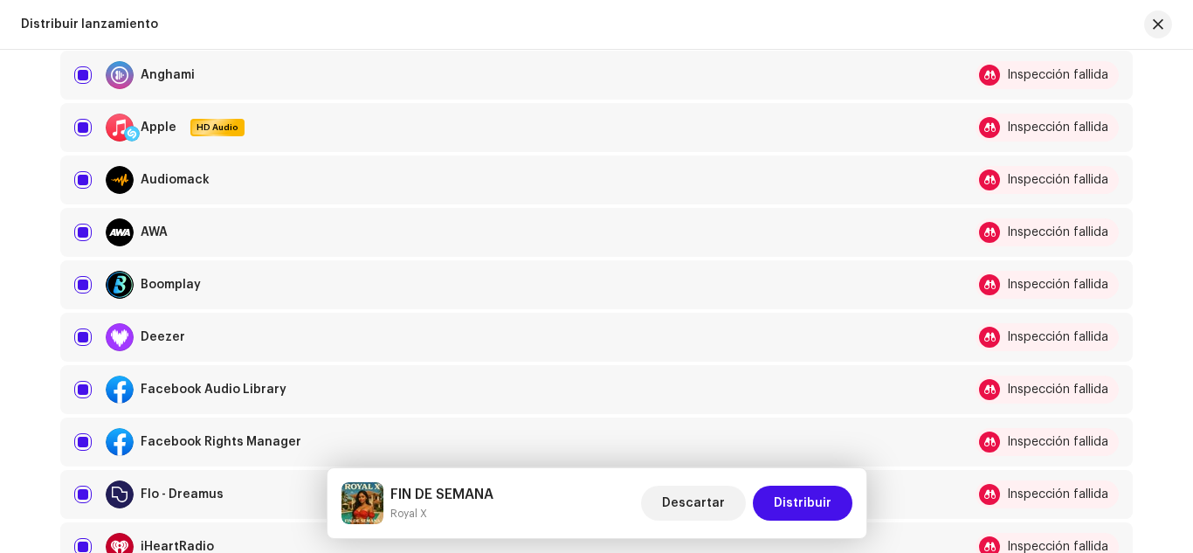
scroll to position [428, 0]
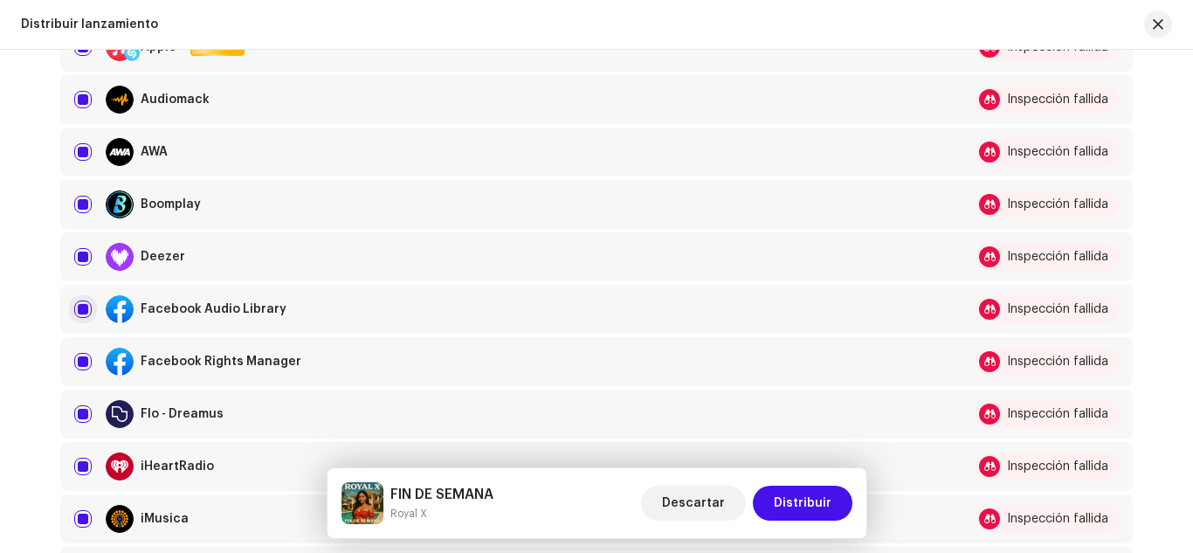
click at [79, 315] on input "checkbox" at bounding box center [82, 308] width 17 height 17
checkbox input "false"
click at [80, 360] on input "Row Selected" at bounding box center [82, 361] width 17 height 17
checkbox input "false"
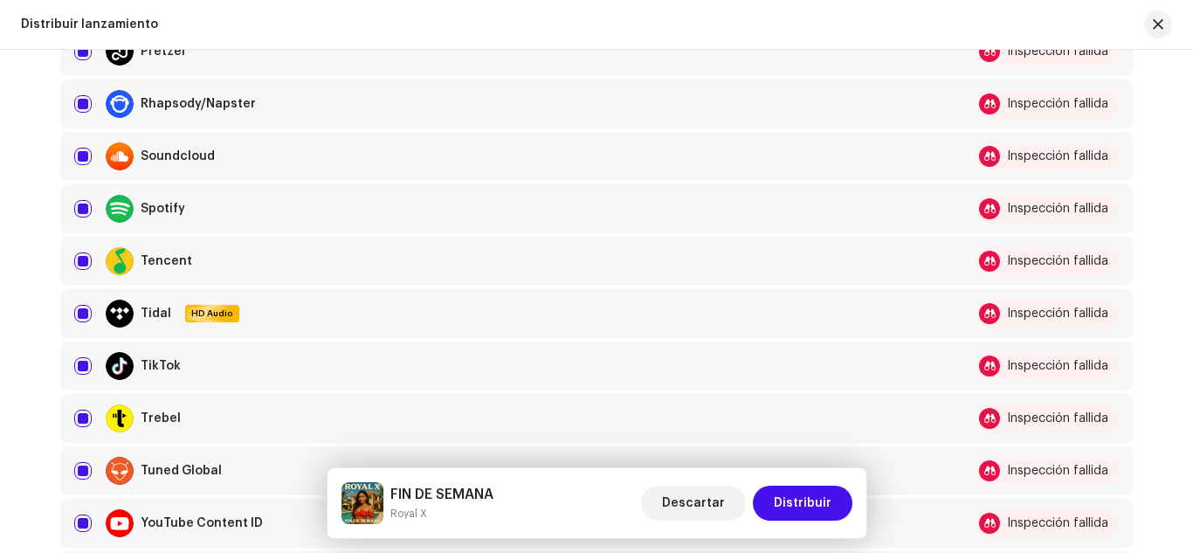
scroll to position [1316, 0]
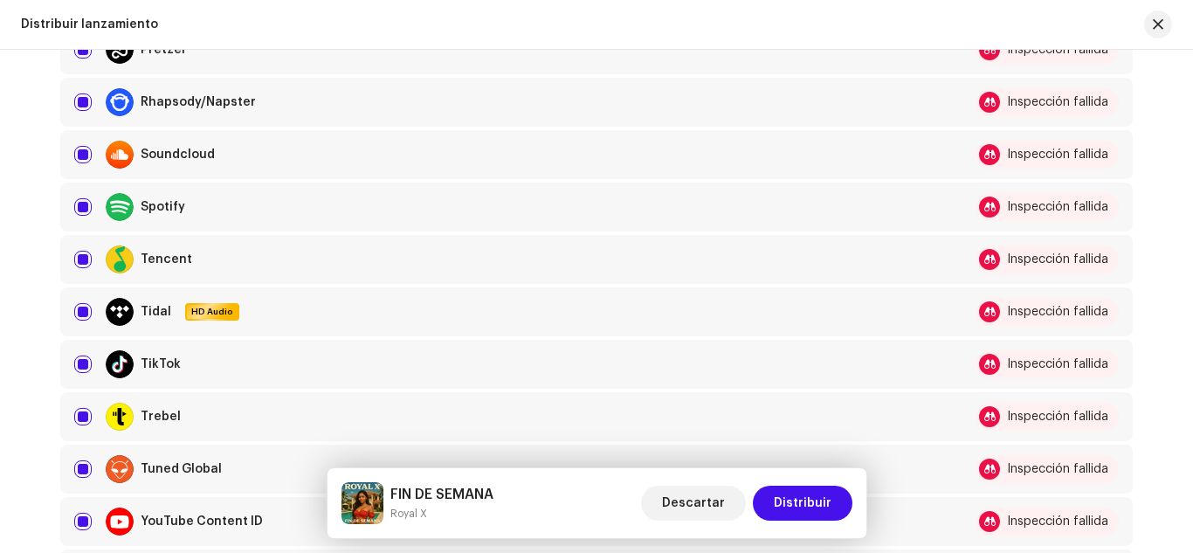
click at [80, 360] on input "Row Selected" at bounding box center [82, 363] width 17 height 17
checkbox input "false"
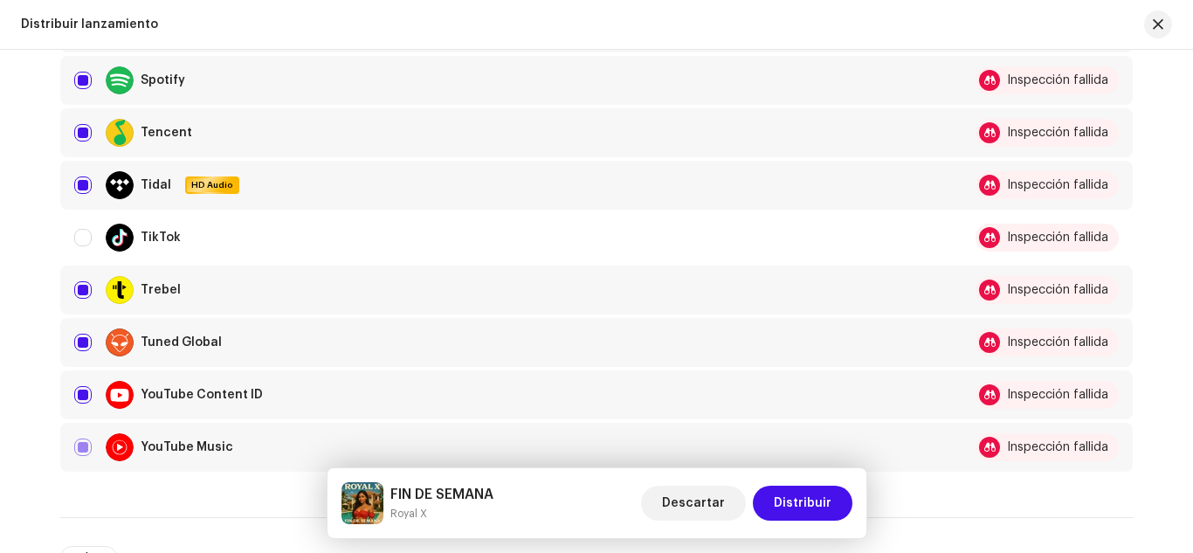
scroll to position [1443, 0]
click at [81, 396] on input "Row Selected" at bounding box center [82, 393] width 17 height 17
checkbox input "false"
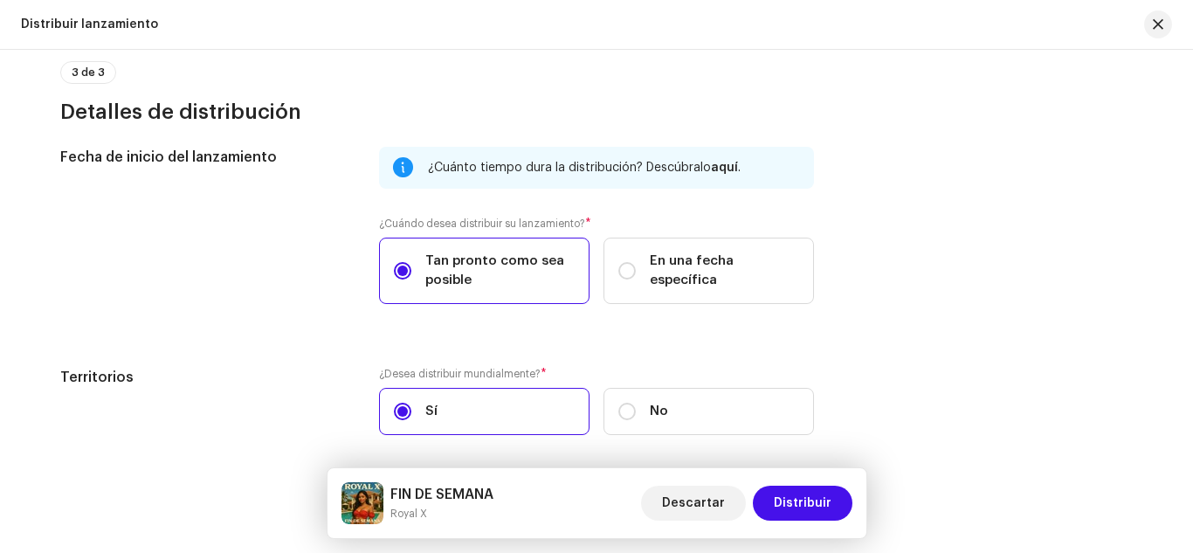
scroll to position [2285, 0]
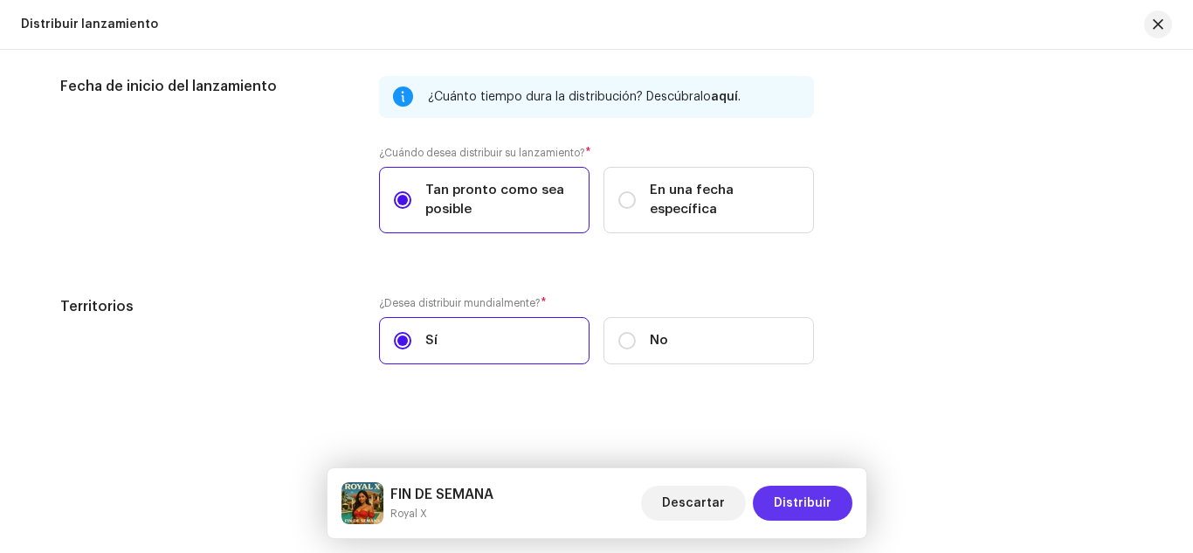
click at [798, 497] on span "Distribuir" at bounding box center [803, 502] width 58 height 35
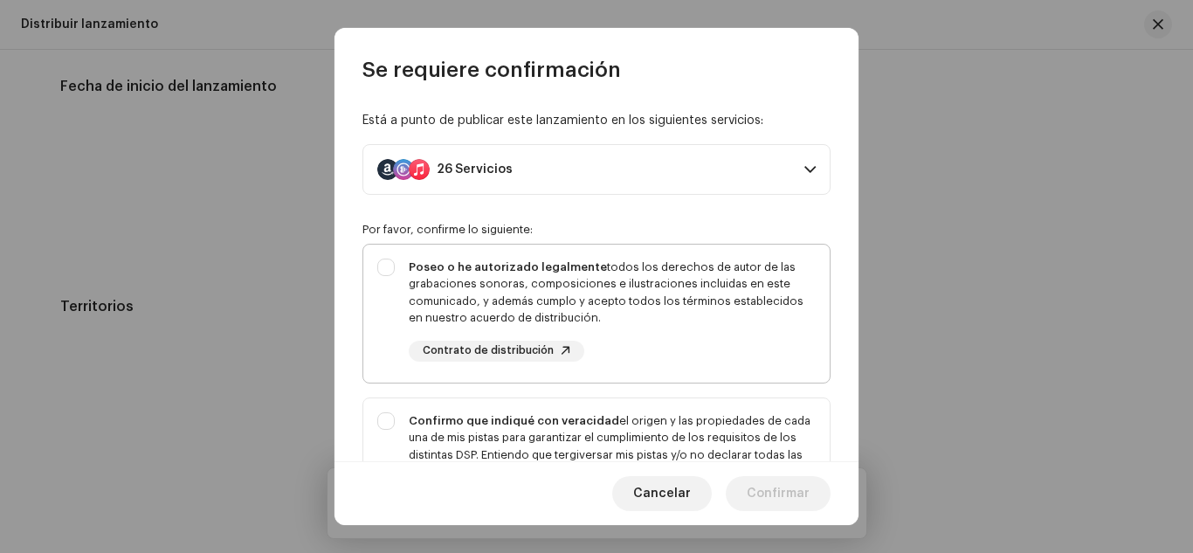
click at [658, 305] on div "Poseo o he autorizado legalmente todos los derechos de autor de las grabaciones…" at bounding box center [612, 292] width 407 height 68
checkbox input "true"
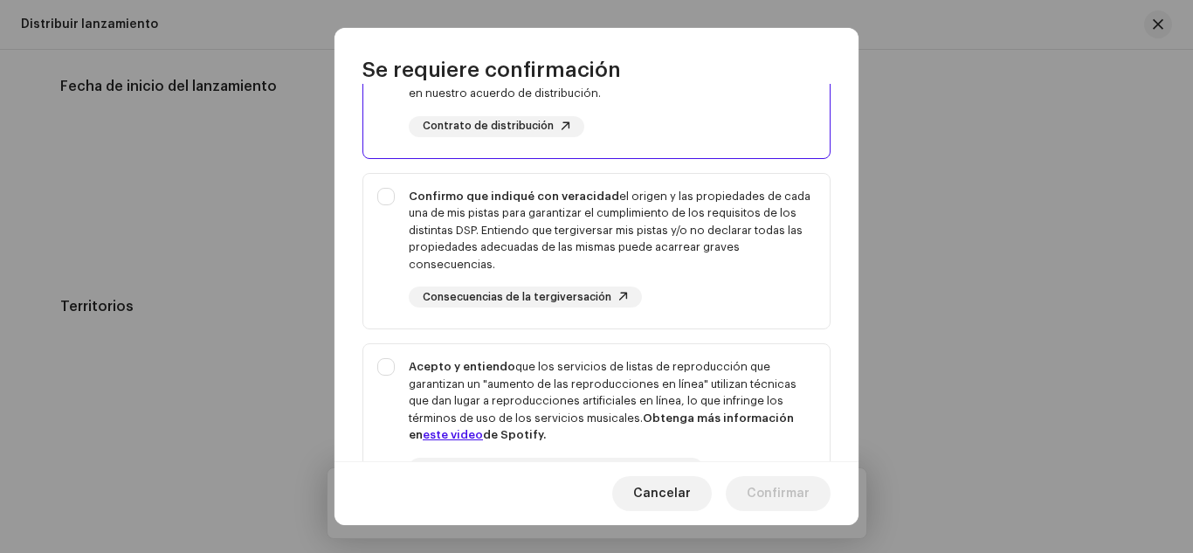
scroll to position [231, 0]
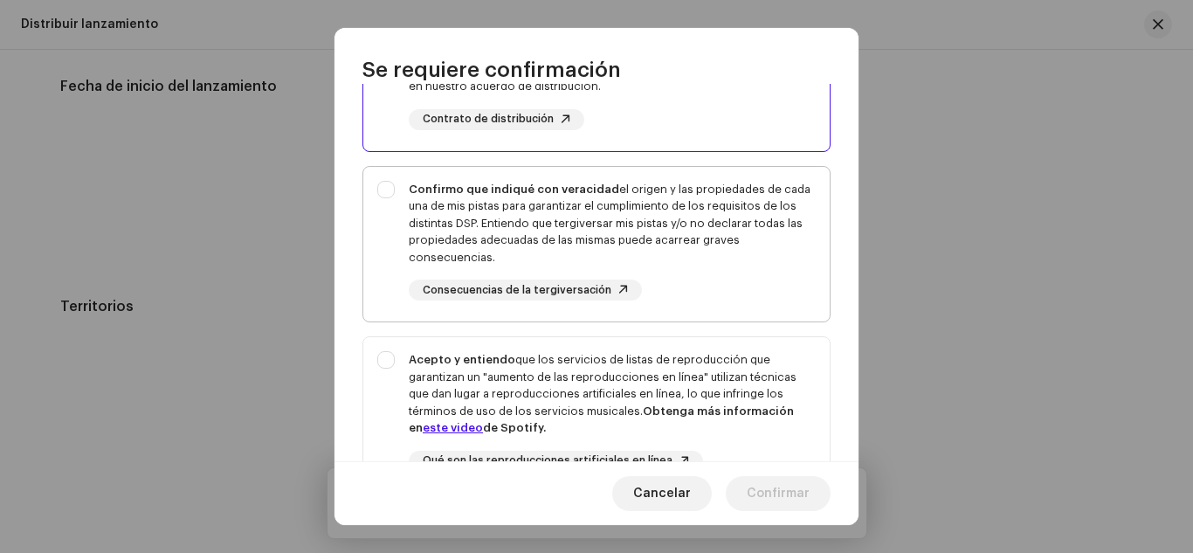
click at [645, 234] on div "Confirmo que indiqué con veracidad el origen y las propiedades de cada una de m…" at bounding box center [612, 224] width 407 height 86
checkbox input "true"
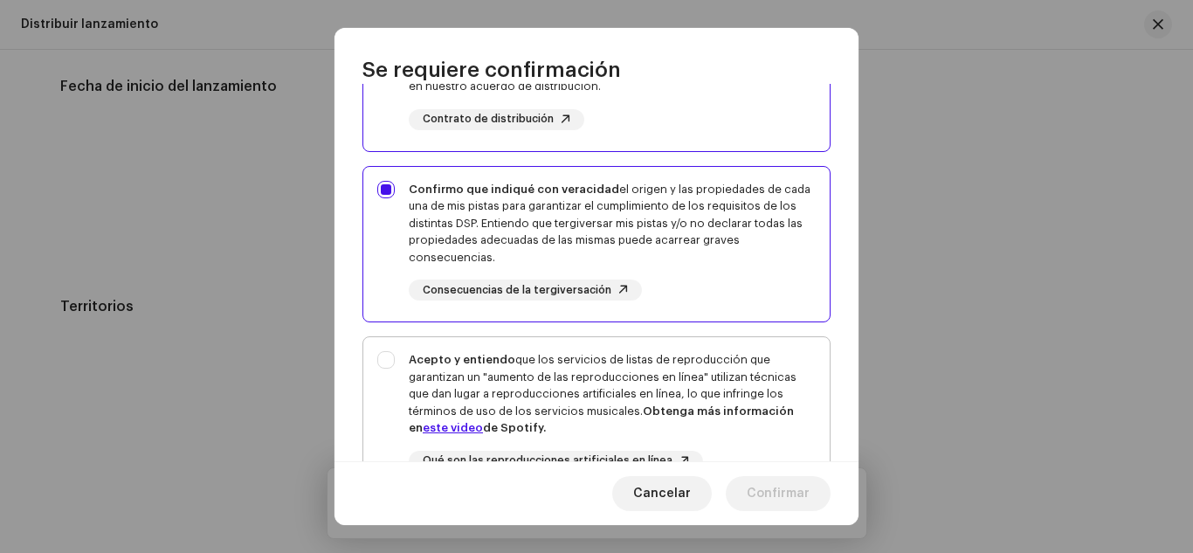
click at [649, 336] on p-togglebutton "Acepto y entiendo que los servicios de listas de reproducción que garantizan un…" at bounding box center [596, 428] width 468 height 185
checkbox input "true"
click at [751, 478] on span "Confirmar" at bounding box center [778, 493] width 63 height 35
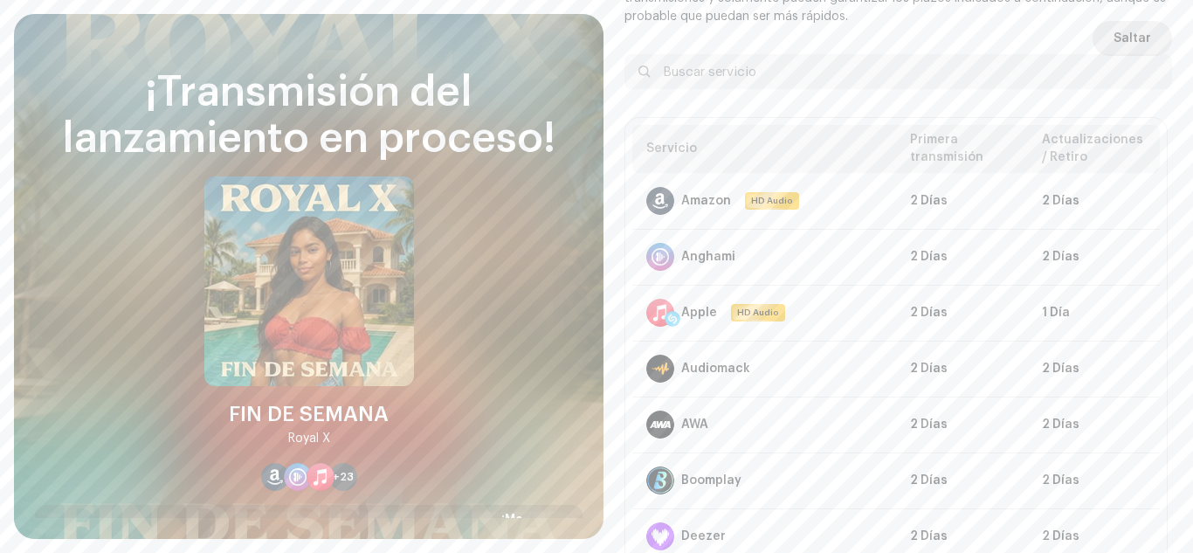
click at [1148, 29] on button "Saltar" at bounding box center [1131, 38] width 79 height 35
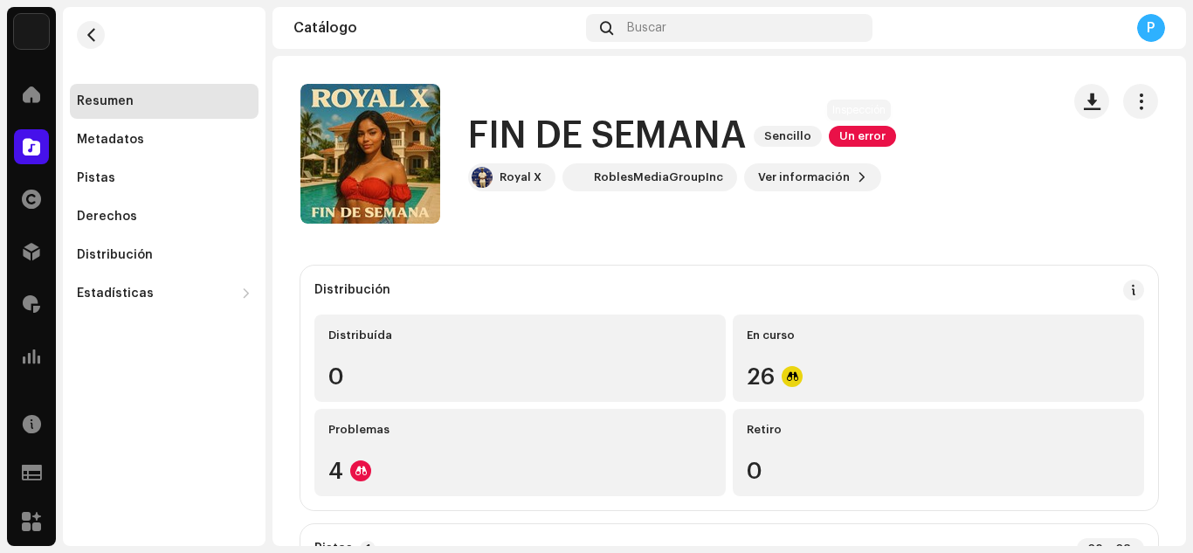
click at [852, 130] on span "Un error" at bounding box center [862, 136] width 67 height 21
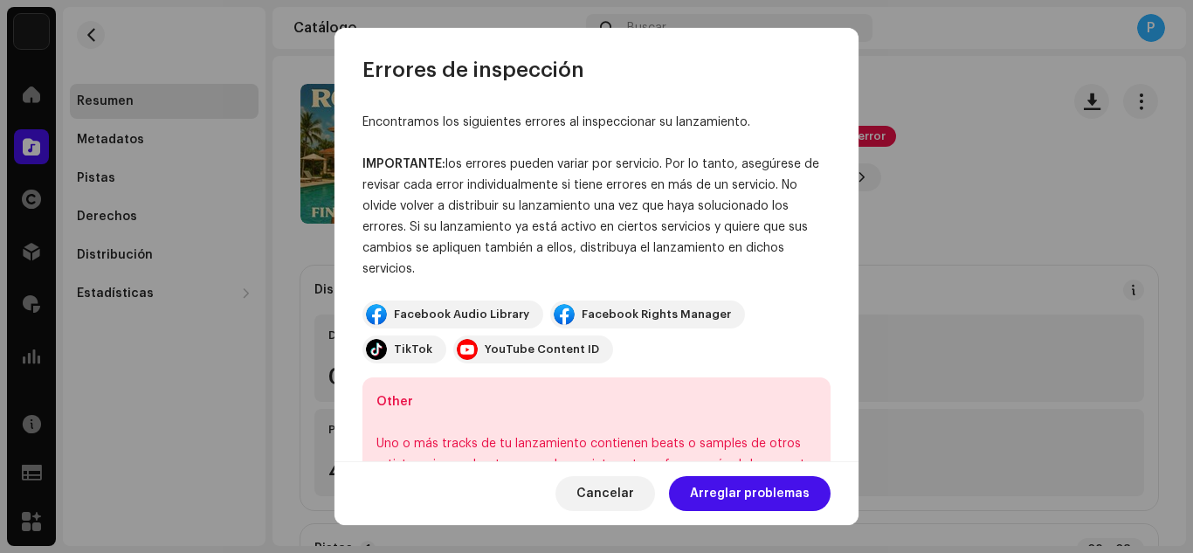
scroll to position [97, 0]
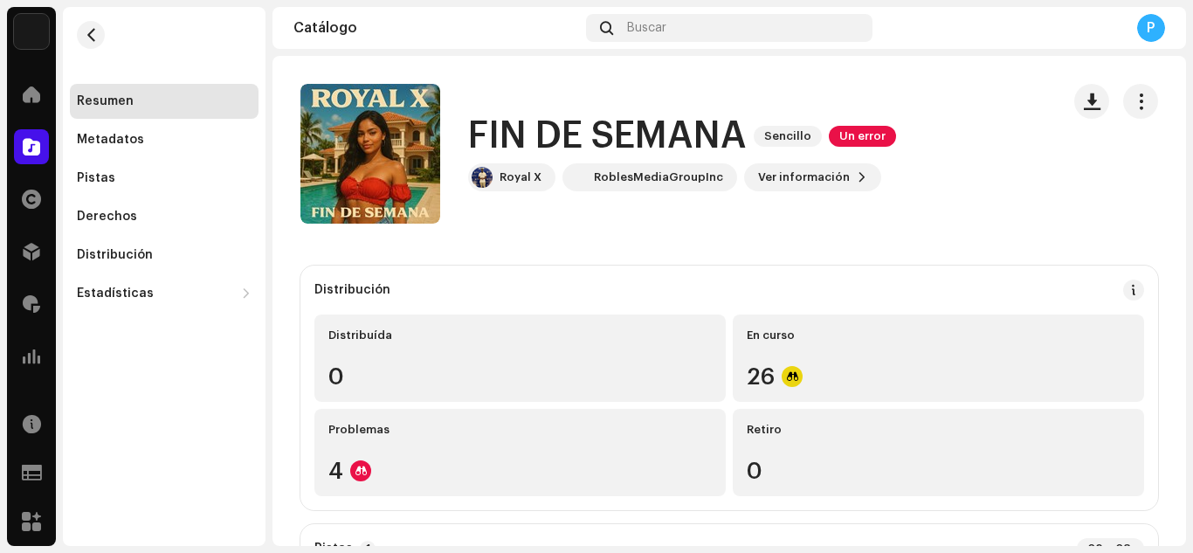
click at [962, 170] on div "Errores de inspección Encontramos los siguientes errores al inspeccionar su lan…" at bounding box center [596, 276] width 1193 height 553
click at [184, 254] on div "Distribución" at bounding box center [164, 255] width 175 height 14
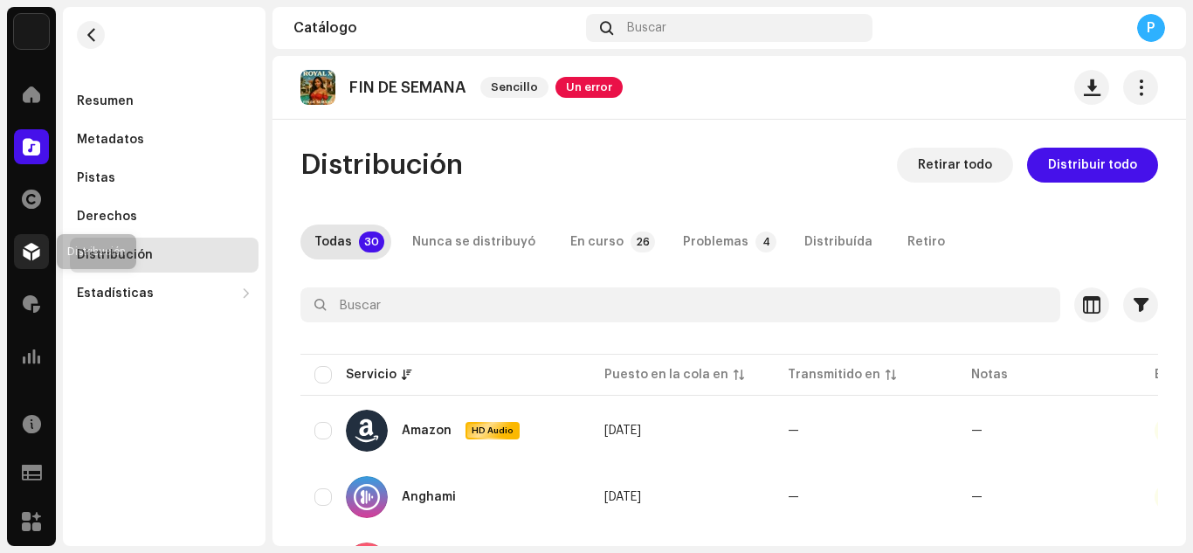
click at [28, 257] on span at bounding box center [31, 251] width 17 height 14
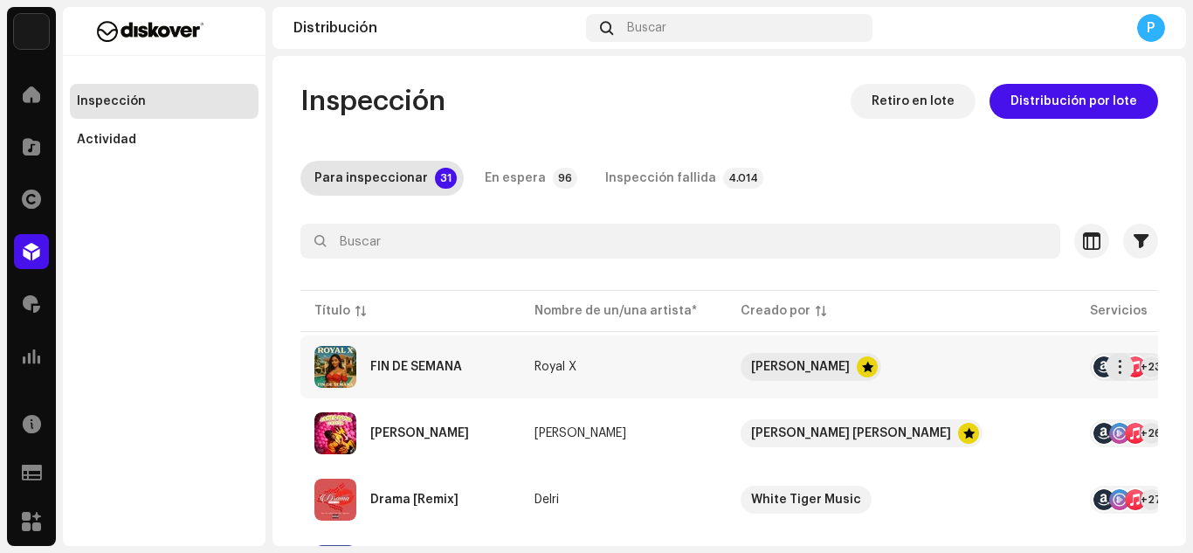
click at [401, 360] on div "FIN DE SEMANA" at bounding box center [410, 367] width 192 height 42
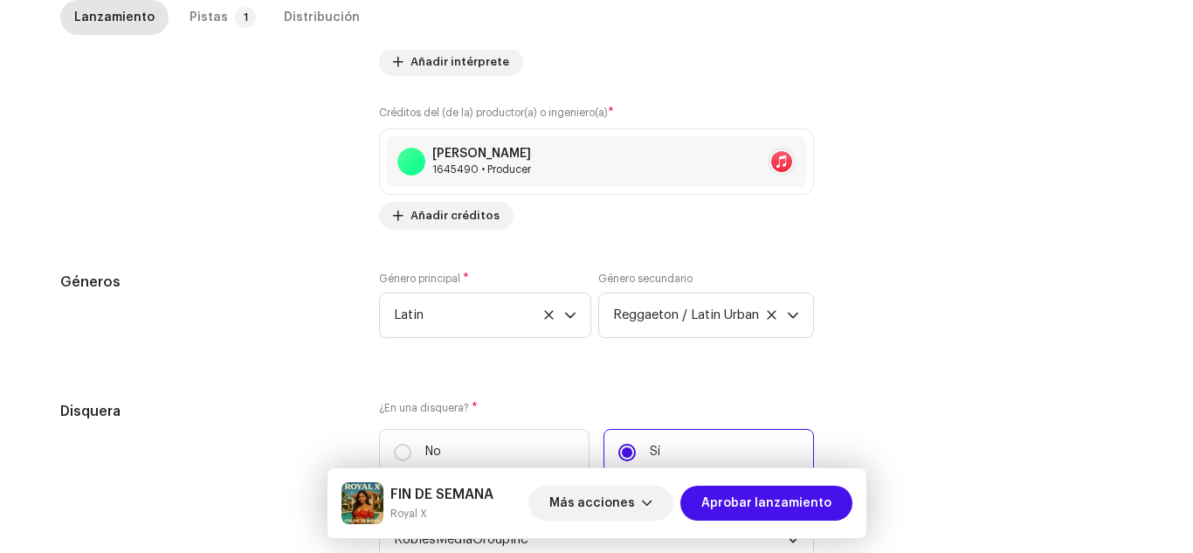
scroll to position [1768, 0]
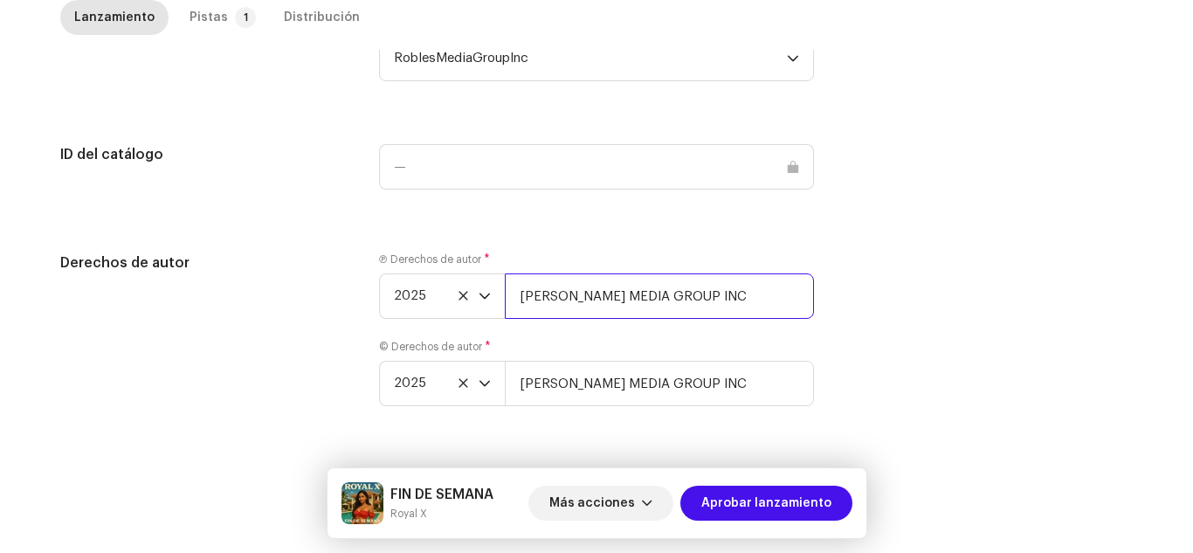
click at [705, 300] on input "[PERSON_NAME] MEDIA GROUP INC" at bounding box center [659, 295] width 309 height 45
type input "[PERSON_NAME] MEDIA GROUP INC | Distributed by Diskover Co."
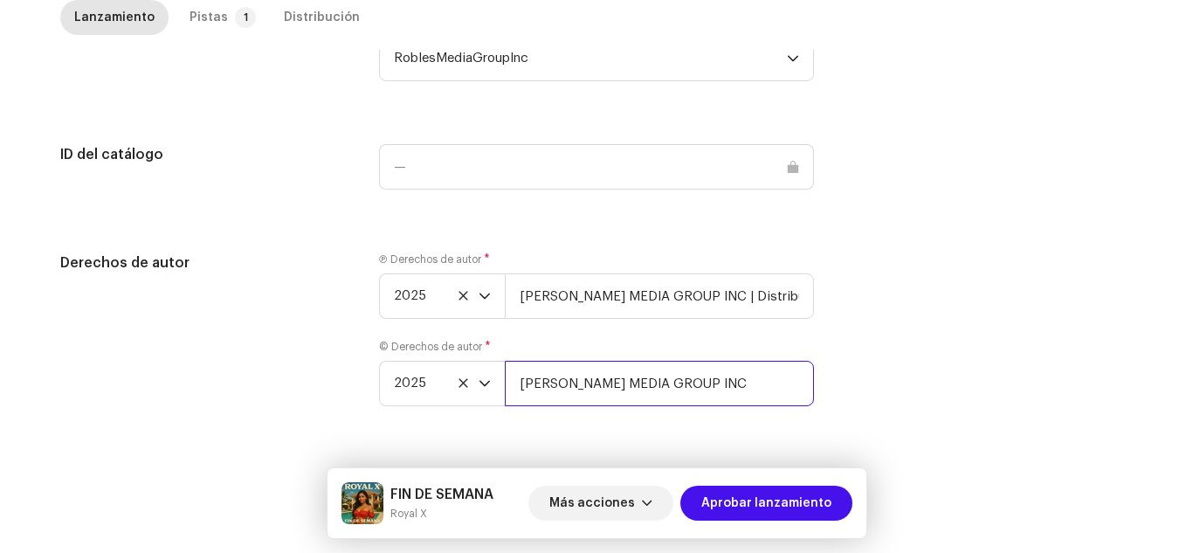
click at [724, 395] on input "[PERSON_NAME] MEDIA GROUP INC" at bounding box center [659, 383] width 309 height 45
type input "[PERSON_NAME] MEDIA GROUP INC | Distributed by Diskover Co."
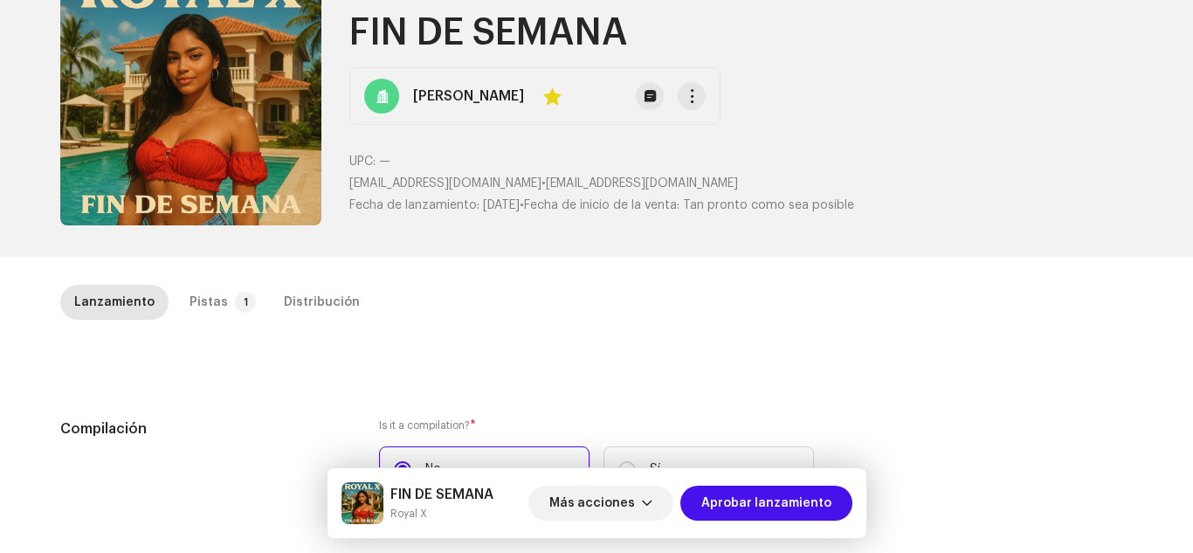
scroll to position [43, 0]
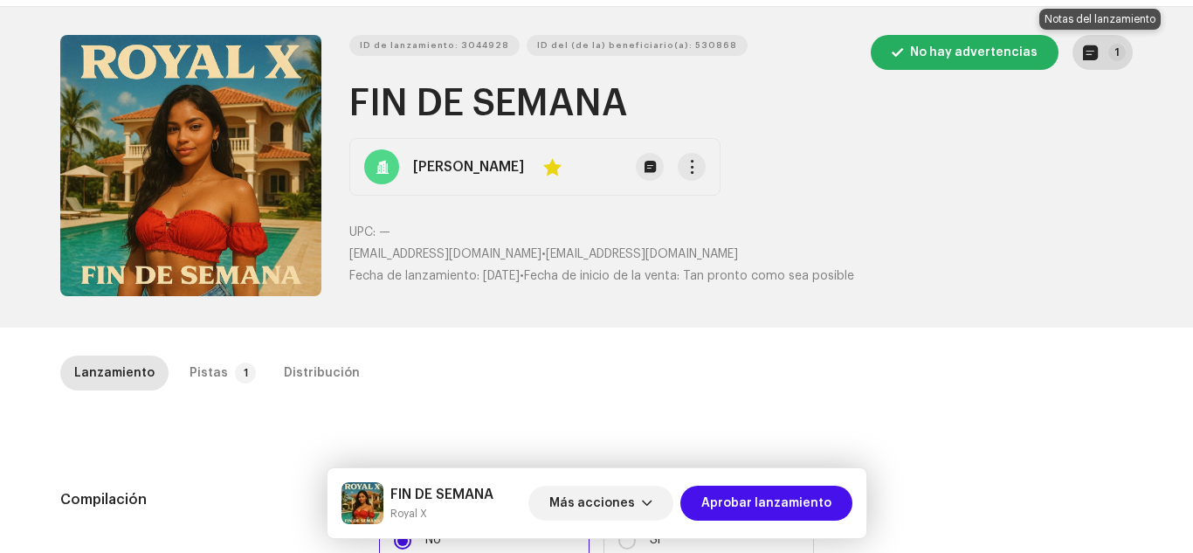
click at [1072, 57] on button "1" at bounding box center [1102, 52] width 60 height 35
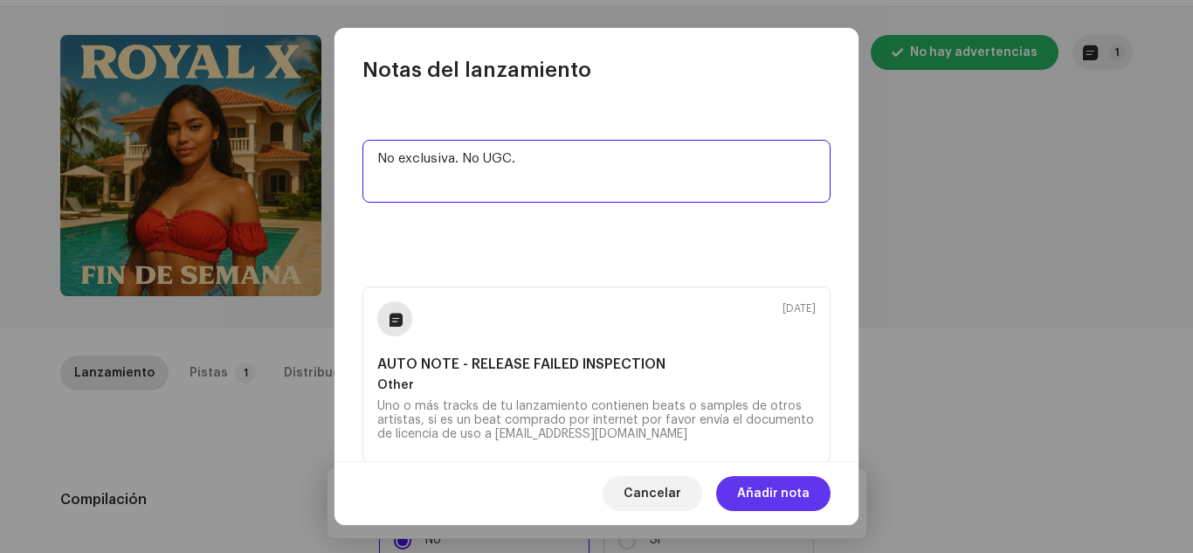
type textarea "No exclusiva. No UGC."
click at [755, 496] on span "Añadir nota" at bounding box center [773, 493] width 72 height 35
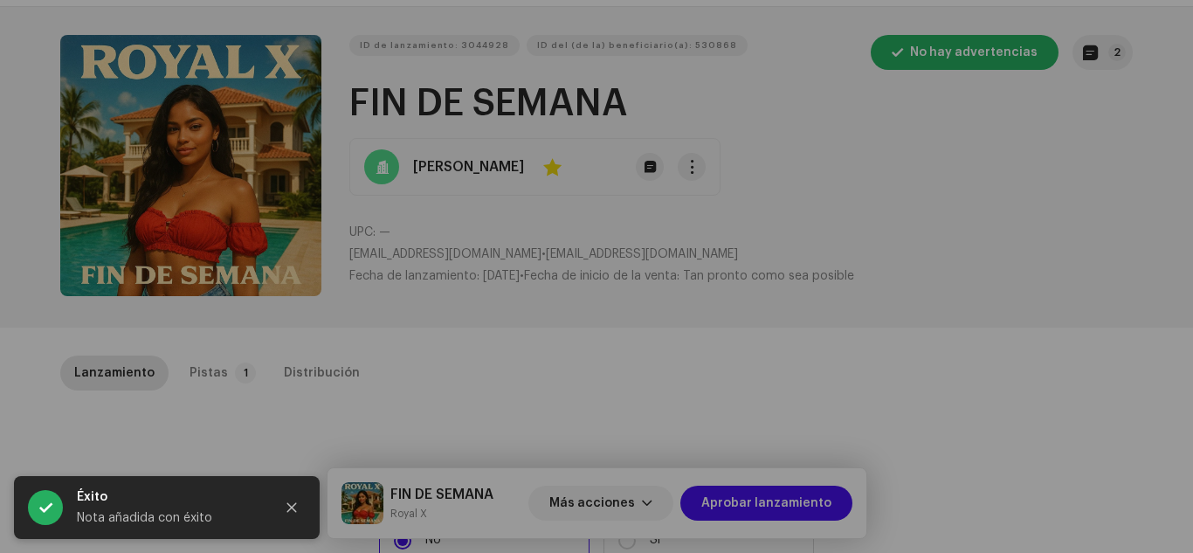
click at [908, 161] on div "Notas del lanzamiento 10 oct 2025 No exclusiva. No UGC. 7 oct 2025 AUTO NOTE - …" at bounding box center [596, 276] width 1193 height 553
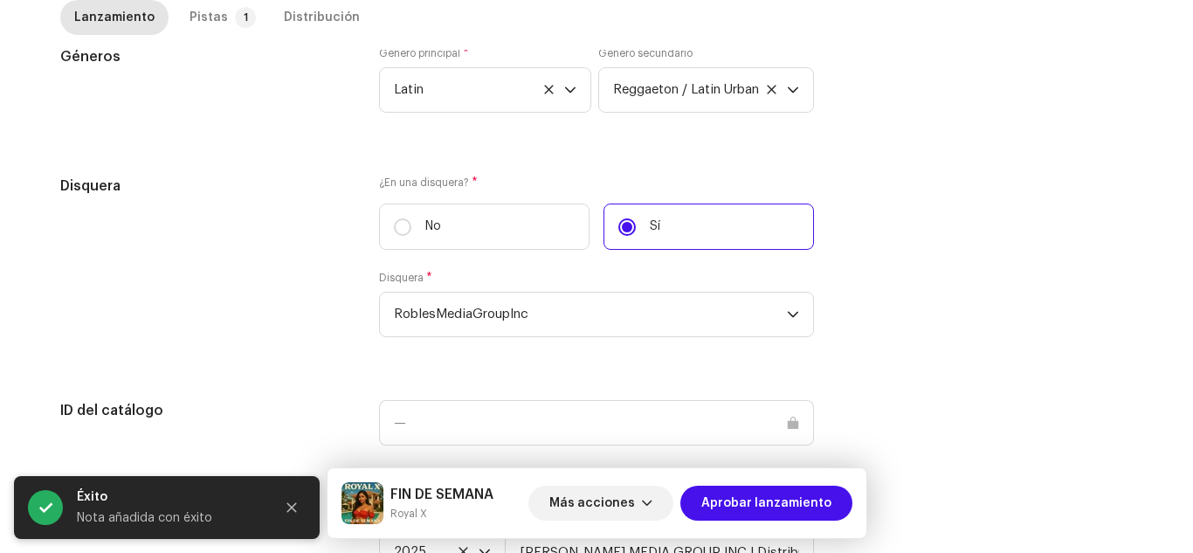
scroll to position [1768, 0]
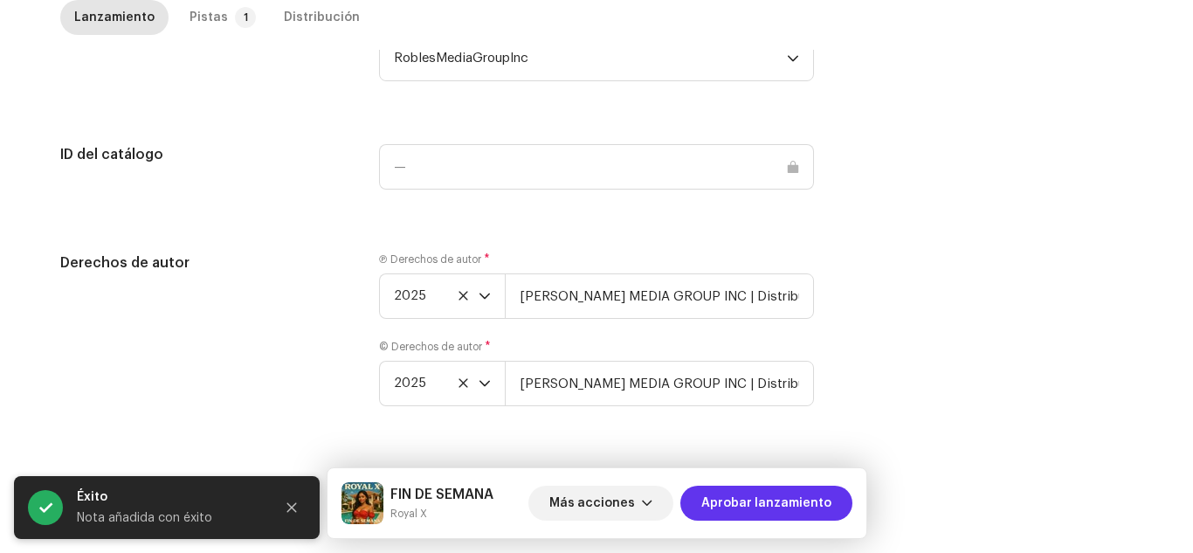
click at [801, 509] on span "Aprobar lanzamiento" at bounding box center [766, 502] width 130 height 35
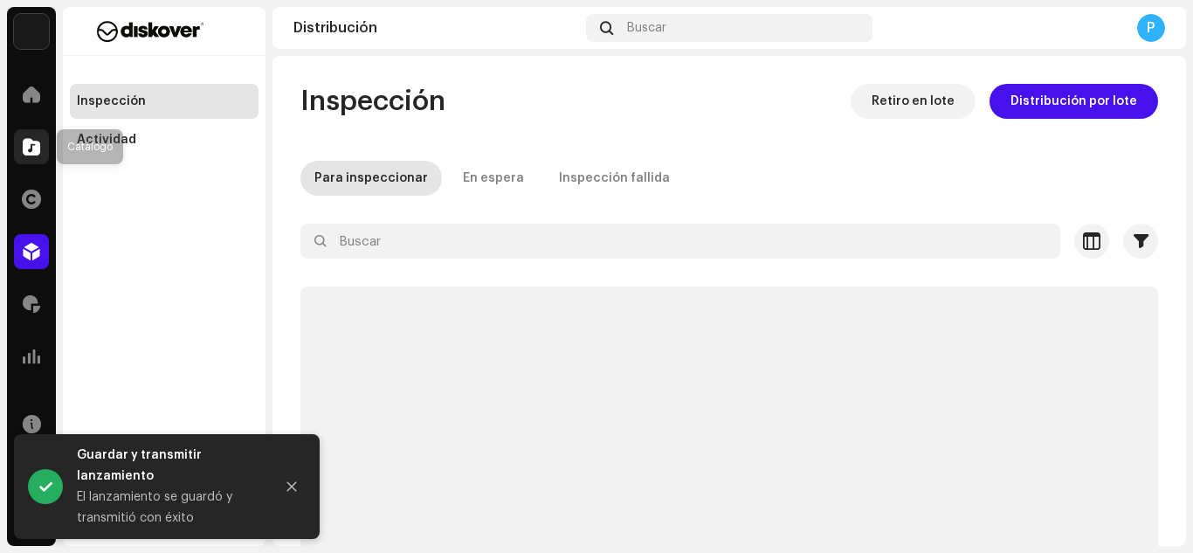
click at [24, 147] on span at bounding box center [31, 147] width 17 height 14
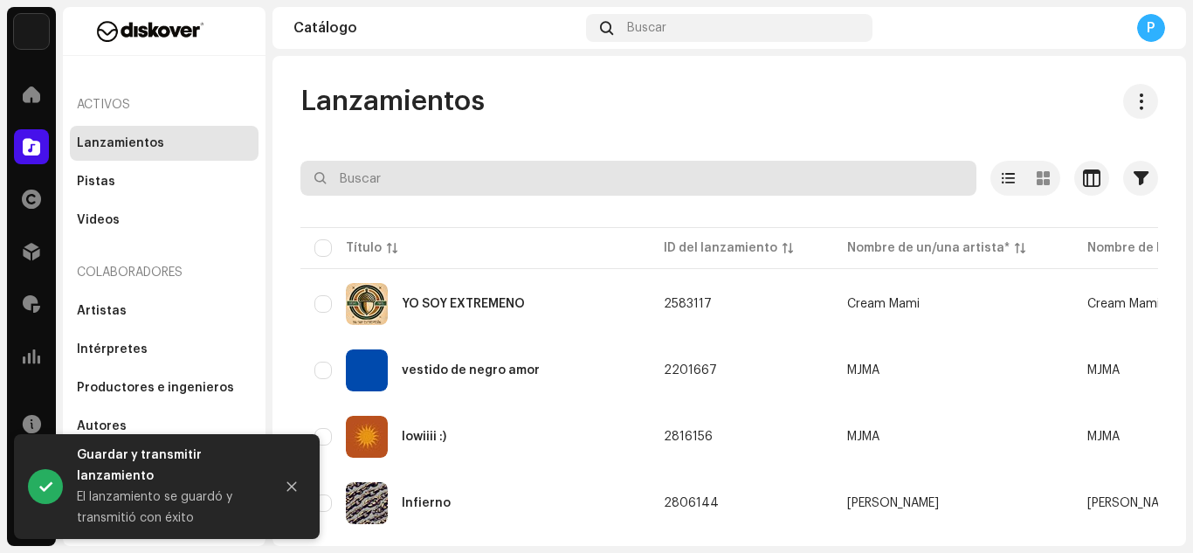
click at [373, 169] on input "text" at bounding box center [638, 178] width 676 height 35
paste input "ES75E2526048"
type input "ES75E2526048"
